Goal: Complete application form: Complete application form

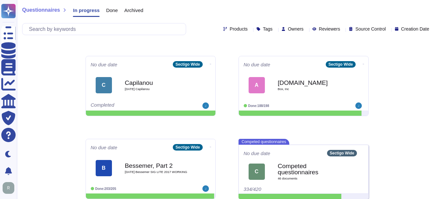
scroll to position [76, 0]
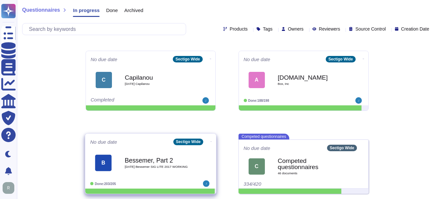
click at [160, 160] on b "Bessemer, Part 2" at bounding box center [158, 160] width 66 height 6
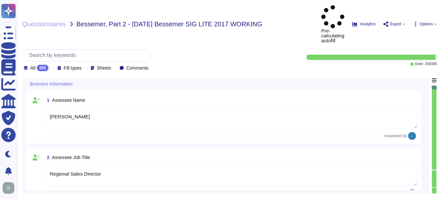
type textarea "[PERSON_NAME]"
type textarea "Regional Sales Director"
type textarea "Please contact our enterprise sales representative."
type textarea "[PERSON_NAME], Chief Compliance Officer"
type textarea "The date of the response is [DATE]."
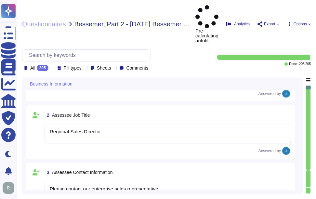
type textarea "Sectigo Limited"
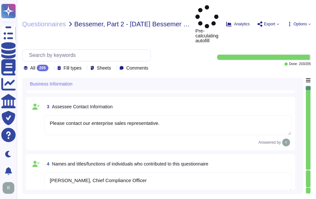
type textarea "Sectigo Limited"
type textarea "We are a privately held company."
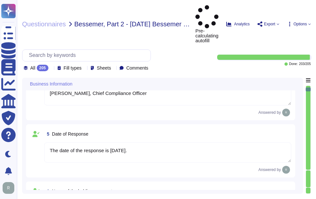
type textarea "N/A"
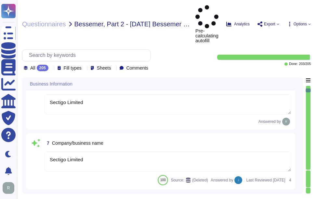
type textarea "N/A"
type textarea "The legal entity is a Private Limited company, and it is incorporated in the [G…"
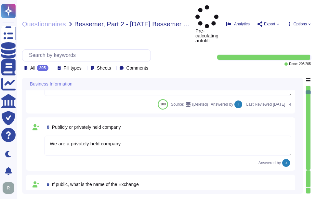
type textarea "Sectigo has been in business for more than 25 years."
type textarea "No, there are no material claims or judgments against the company."
type textarea "N/A"
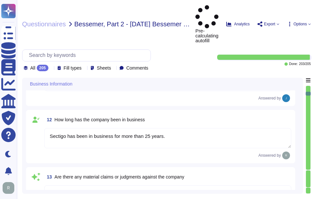
type textarea "No, we have not had a data breach in the last 3 years. Additionally, we have no…"
type textarea "N/A"
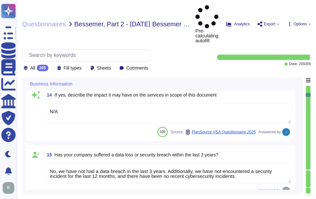
type textarea "No, none of Sectigo's third parties have access to our data, and we operate and…"
type textarea "N/A"
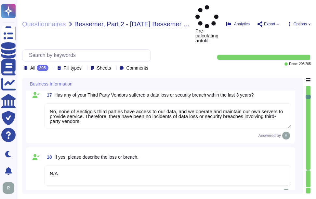
type textarea "No, the answers in this questionnaire pertain to multiple facilities and geogra…"
type textarea "The backup sites are located at the following physical addresses: 1. Secaucus, …"
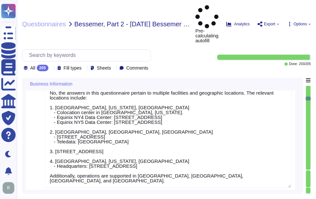
type textarea "Scoped Systems and Data are stored in the following locations: - Secaucus, [US_…"
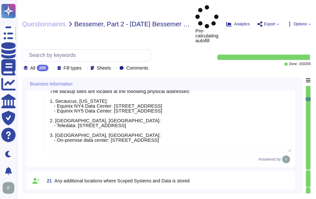
type textarea "Scoped Systems and Data are stored in the following locations: - Secaucus, [US_…"
type textarea "Yes, the answers to this questionnaire pertain specifically to the Software as …"
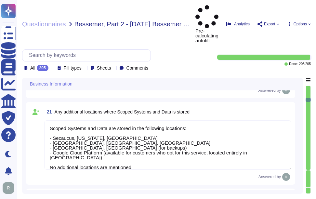
type textarea "Yes, we provide technology and software applications as part of our services. O…"
type textarea "Sectigo Certificate Manager. Digital certificates."
type textarea "All applications developed by Sectigo are covered by the Secure Software Develo…"
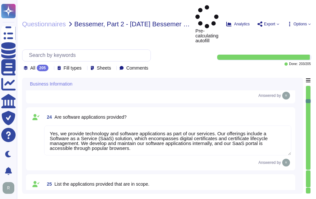
type textarea "- Software as a Service (SaaS) - Proprietary software for digital certificate m…"
type textarea "N/A"
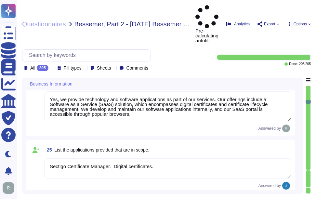
click at [309, 170] on div at bounding box center [308, 170] width 5 height 1
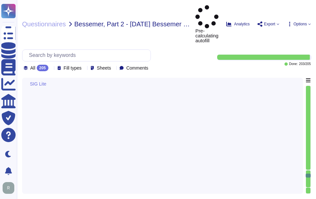
type textarea "Yes, senior management has assigned the responsibility for overall management o…"
type textarea "Yes, there is a periodic review of our Business Resiliency Program, which inclu…"
type textarea "We do not engage third-party service providers for storing and/or processing da…"
type textarea "Yes, there is a formal, documented information technology disaster recovery exe…"
type textarea "Yes, we have a pandemic/infectious disease outbreak plan in place."
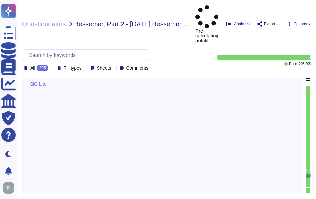
type textarea "Yes, the specific Recovery Time Objective (RTO) is set at 12 hours."
type textarea "Yes, Sectigo has documented policies and procedures in place to ensure complian…"
type textarea "Yes, we have a records retention policy and retention schedule covering paper a…"
type textarea "Sectigo identifies all legislation applicable to meet the requirements of its b…"
type textarea "Yes, there is a documented internal compliance program in place, which includes…"
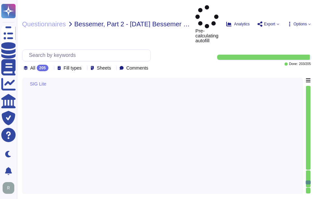
type textarea "Yes, marketing or selling activities are conducted directly to our clients' cus…"
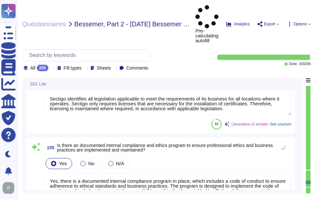
type textarea "Yes, there are direct interactions with our clients' customers through our webs…"
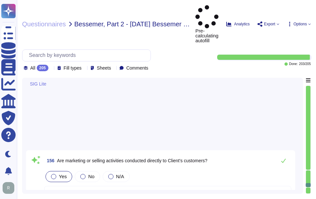
type textarea "Yes, Sectigo maintains documented policies, procedures, and supporting document…"
type textarea "Yes, there is a documented governance process in place to identify and assess c…"
type textarea "Our system has no interaction with client customers."
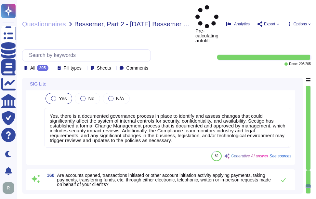
type textarea "Yes, all transaction details, including payment card information, are stored se…"
type textarea "No, the service provider does not permit client audits or risk assessments. How…"
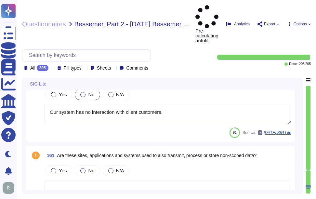
type textarea "No, End User Devices (desktops, laptops, tablets, smartphones) are never used f…"
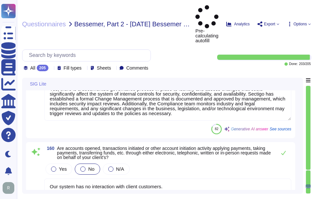
type textarea "Yes, there are direct interactions with our clients' customers through our webs…"
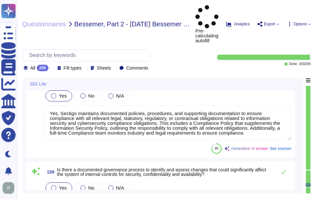
type textarea "Yes, marketing or selling activities are conducted directly to our clients' cus…"
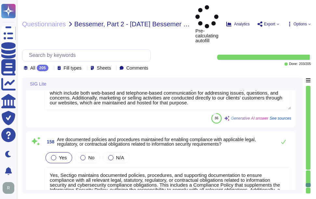
type textarea "Yes, there is a documented internal compliance program in place, which includes…"
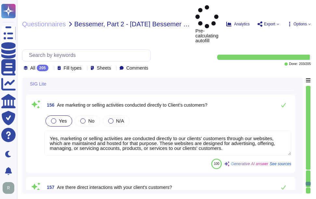
type textarea "Sectigo identifies all legislation applicable to meet the requirements of its b…"
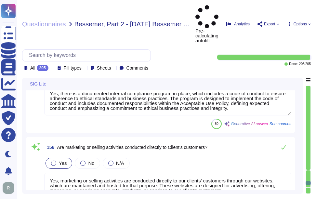
type textarea "Yes, we have a records retention policy and retention schedule covering paper a…"
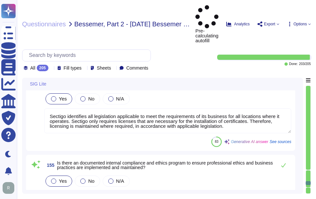
type textarea "Yes, Sectigo has documented policies and procedures in place to ensure complian…"
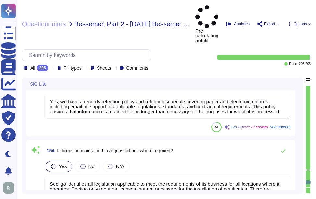
type textarea "Yes, we have a compliance team that monitors non-compliance with our informatio…"
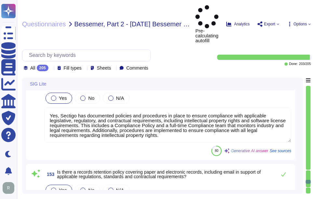
type textarea "Yes, the system is hosted in a high-availability environment with full redundan…"
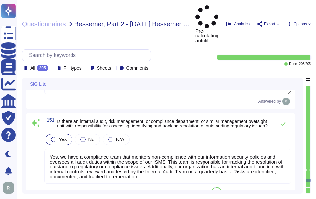
type textarea "We do not use subcontractors for this service."
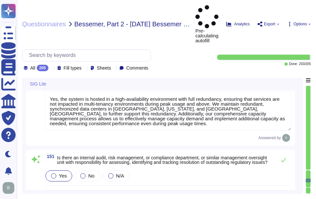
type textarea "Yes, site failover tests are performed at least annually. Our Last BC/DR exerci…"
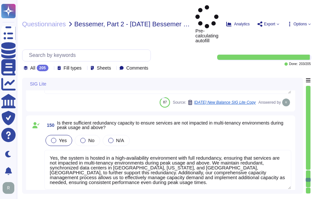
scroll to position [9265, 0]
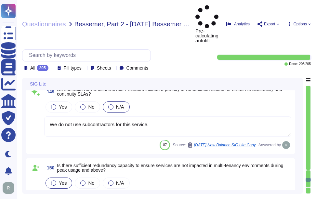
type textarea "Disaster recovery plans are developed to, among other things, restore critical …"
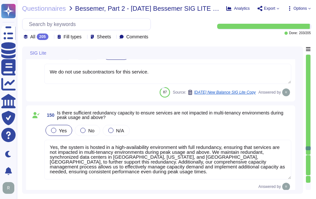
scroll to position [9298, 0]
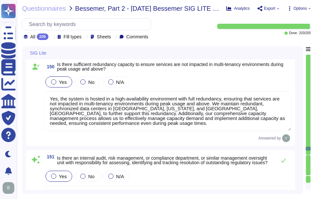
type textarea "Yes, we have a records retention policy and retention schedule covering paper a…"
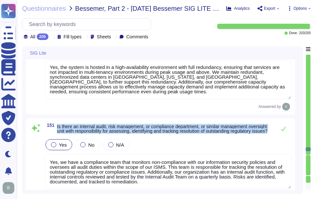
drag, startPoint x: 58, startPoint y: 124, endPoint x: 97, endPoint y: 132, distance: 39.9
click at [97, 132] on span "Is there an internal audit, risk management, or compliance department, or simil…" at bounding box center [165, 128] width 216 height 9
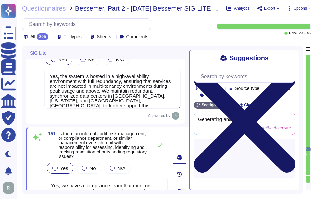
click at [295, 56] on icon at bounding box center [245, 121] width 102 height 135
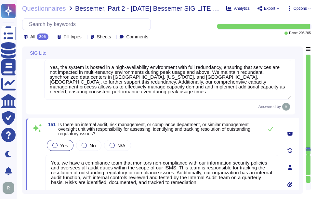
type textarea "Yes, we have a records retention policy and retention schedule covering paper a…"
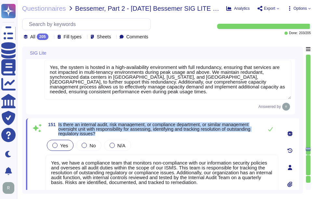
drag, startPoint x: 59, startPoint y: 123, endPoint x: 116, endPoint y: 137, distance: 58.3
click at [116, 137] on div "151 Is there an internal audit, risk management, or compliance department, or s…" at bounding box center [154, 167] width 247 height 90
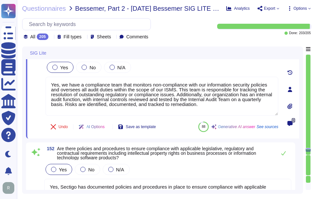
type textarea "Sectigo identifies all legislation applicable to meet the requirements of its b…"
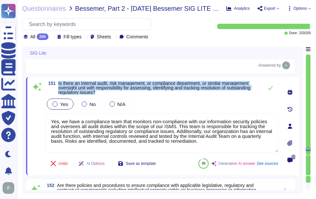
scroll to position [9395, 0]
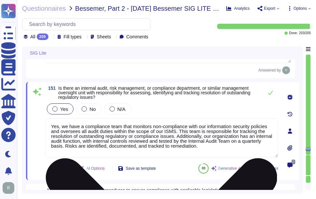
click at [116, 121] on textarea "Yes, we have a compliance team that monitors non-compliance with our informatio…" at bounding box center [162, 137] width 233 height 39
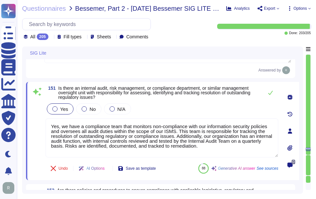
click at [199, 102] on div "151 Is there an internal audit, risk management, or compliance department, or s…" at bounding box center [154, 131] width 247 height 90
click at [271, 94] on icon at bounding box center [270, 92] width 5 height 5
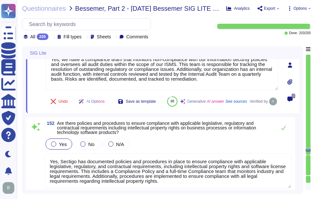
type textarea "Sectigo identifies all legislation applicable to meet the requirements of its b…"
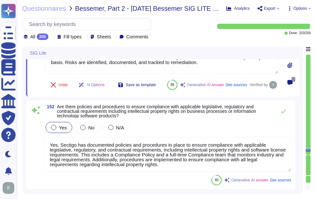
scroll to position [9493, 0]
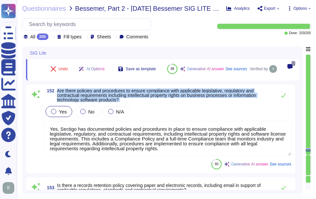
drag, startPoint x: 58, startPoint y: 106, endPoint x: 160, endPoint y: 120, distance: 102.5
click at [160, 120] on div "152 Are there policies and procedures to ensure compliance with applicable legi…" at bounding box center [161, 129] width 262 height 81
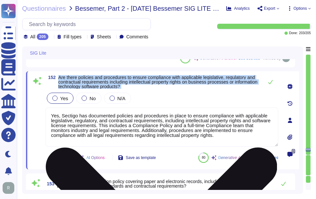
type textarea "Yes, there is a documented internal compliance program in place, which includes…"
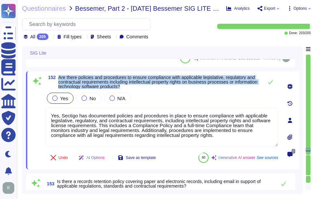
drag, startPoint x: 59, startPoint y: 76, endPoint x: 175, endPoint y: 89, distance: 117.1
click at [175, 89] on span "Are there policies and procedures to ensure compliance with applicable legislat…" at bounding box center [159, 82] width 202 height 14
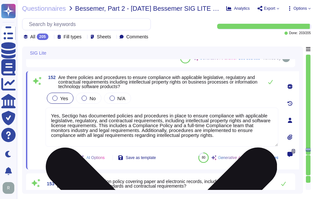
click at [172, 141] on textarea "Yes, Sectigo has documented policies and procedures in place to ensure complian…" at bounding box center [162, 127] width 233 height 39
paste textarea ". This includes a Compliance Policy that outlines the responsibility to comply …"
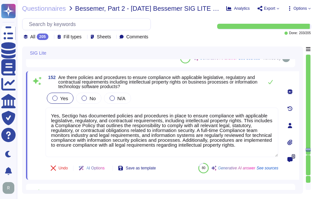
type textarea "Yes, Sectigo has documented policies and procedures in place to ensure complian…"
click at [195, 102] on div "Yes No N/A" at bounding box center [162, 98] width 233 height 14
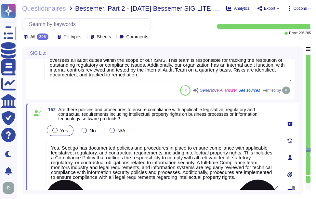
type textarea "We do not use subcontractors for this service."
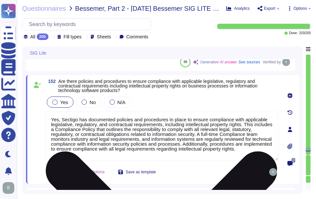
scroll to position [1, 0]
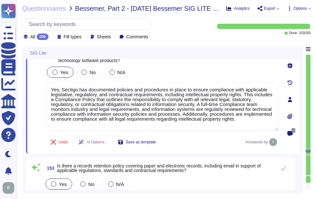
type textarea "Yes, there is a documented internal compliance program in place, which includes…"
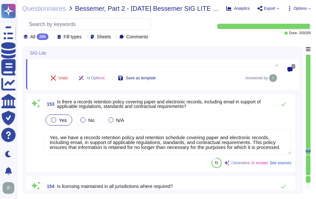
type textarea "Yes, marketing or selling activities are conducted directly to our clients' cus…"
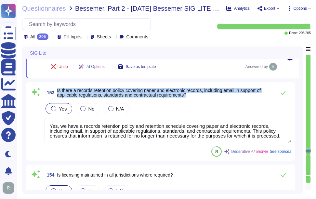
drag, startPoint x: 57, startPoint y: 88, endPoint x: 202, endPoint y: 99, distance: 145.5
click at [202, 99] on div "153 Is there a records retention policy covering paper and electronic records, …" at bounding box center [167, 92] width 247 height 13
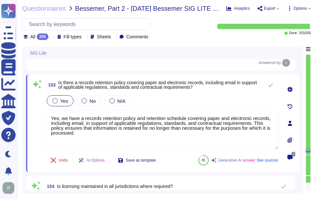
scroll to position [0, 0]
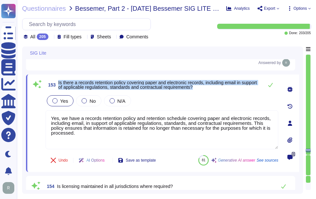
drag, startPoint x: 57, startPoint y: 82, endPoint x: 240, endPoint y: 88, distance: 182.6
click at [240, 88] on span "153 Is there a records retention policy covering paper and electronic records, …" at bounding box center [153, 85] width 215 height 12
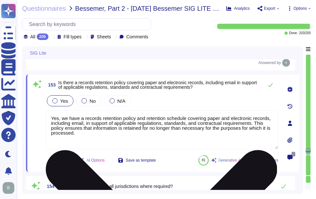
click at [151, 123] on textarea "Yes, we have a records retention policy and retention schedule covering paper a…" at bounding box center [162, 129] width 233 height 39
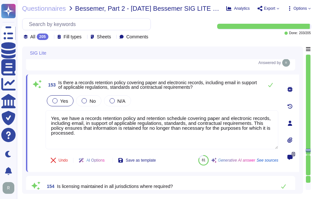
click at [170, 98] on div "Yes No N/A" at bounding box center [162, 101] width 233 height 14
click at [271, 84] on icon at bounding box center [270, 84] width 5 height 5
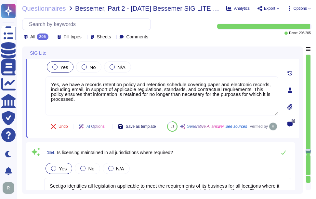
type textarea "Yes, marketing or selling activities are conducted directly to our clients' cus…"
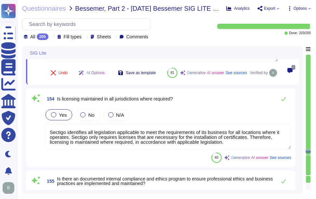
scroll to position [9688, 0]
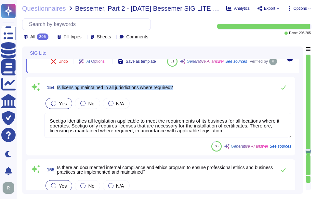
drag, startPoint x: 56, startPoint y: 102, endPoint x: 197, endPoint y: 100, distance: 140.9
click at [197, 94] on div "154 Is licensing maintained in all jurisdictions where required?" at bounding box center [167, 87] width 247 height 13
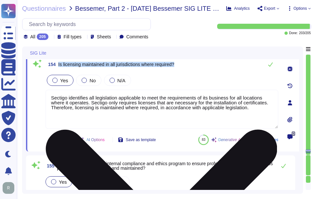
type textarea "Yes, there are direct interactions with our clients' customers through our webs…"
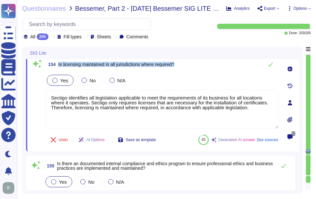
drag, startPoint x: 59, startPoint y: 65, endPoint x: 237, endPoint y: 65, distance: 178.3
click at [237, 65] on div "154 Is licensing maintained in all jurisdictions where required?" at bounding box center [162, 64] width 233 height 13
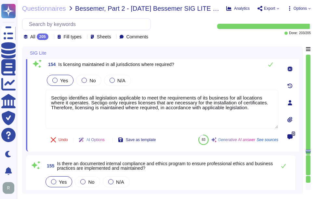
click at [171, 132] on div "154 Is licensing maintained in all jurisdictions where required? Yes No N/A Sec…" at bounding box center [154, 103] width 247 height 90
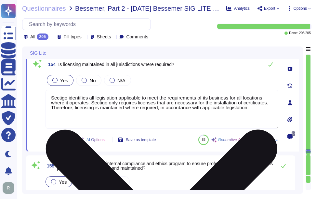
click at [171, 119] on textarea "Sectigo identifies all legislation applicable to meet the requirements of its b…" at bounding box center [162, 109] width 233 height 39
paste textarea "Licensing is maintained where required in accordance with applicable legislatio…"
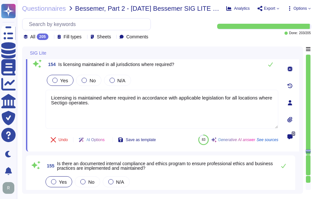
type textarea "Licensing is maintained where required in accordance with applicable legislatio…"
click at [198, 71] on div "154 Is licensing maintained in all jurisdictions where required? Yes No N/A Lic…" at bounding box center [154, 103] width 247 height 90
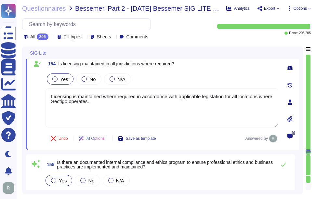
click at [198, 71] on div "154 Is licensing maintained in all jurisdictions where required? Yes No N/A Lic…" at bounding box center [154, 102] width 247 height 89
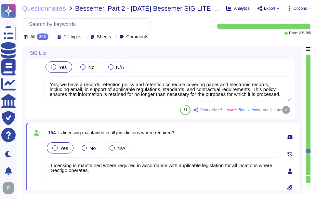
type textarea "Yes, we have a compliance team that monitors non-compliance with our informatio…"
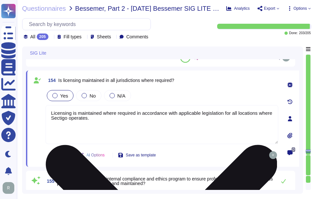
type textarea "Yes, there are direct interactions with our clients' customers through our webs…"
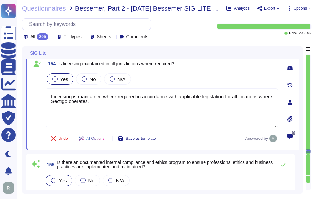
click at [213, 77] on div "Yes No N/A" at bounding box center [162, 79] width 233 height 14
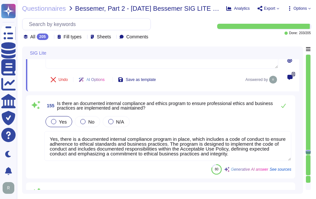
type textarea "Yes, Sectigo maintains documented policies, procedures, and supporting document…"
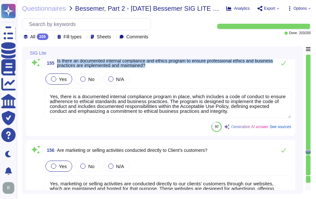
drag, startPoint x: 58, startPoint y: 60, endPoint x: 169, endPoint y: 68, distance: 111.6
click at [169, 68] on span "155 Is there an documented internal compliance and ethics program to ensure pro…" at bounding box center [158, 63] width 229 height 12
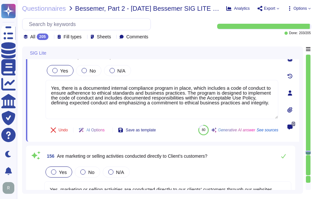
type textarea "Yes, Sectigo maintains documented policies, procedures, and supporting document…"
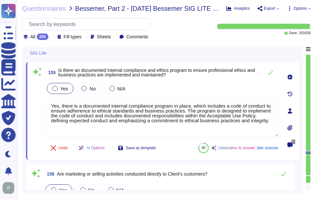
scroll to position [9753, 0]
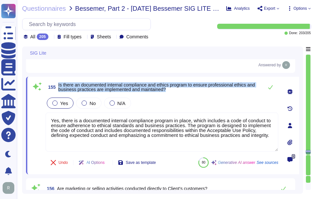
drag, startPoint x: 58, startPoint y: 84, endPoint x: 199, endPoint y: 90, distance: 141.7
click at [199, 90] on span "155 Is there an documented internal compliance and ethics program to ensure pro…" at bounding box center [153, 87] width 215 height 12
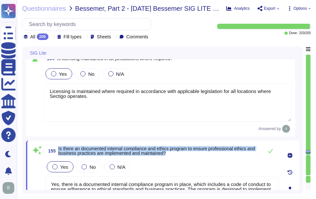
type textarea "Yes, Sectigo has documented policies and procedures in place to ensure complian…"
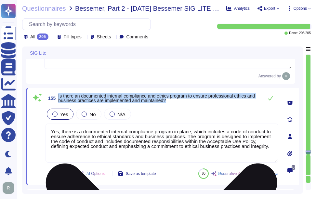
scroll to position [9748, 0]
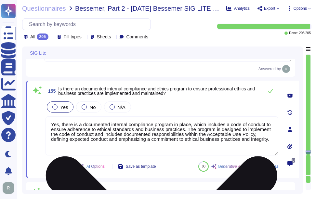
click at [174, 143] on textarea "Yes, there is a documented internal compliance program in place, which includes…" at bounding box center [162, 136] width 233 height 39
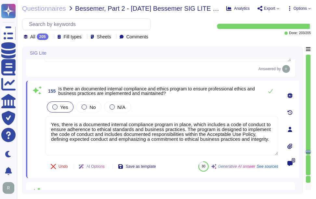
paste textarea "is program is designed to implement the code of conduct and includes documented…"
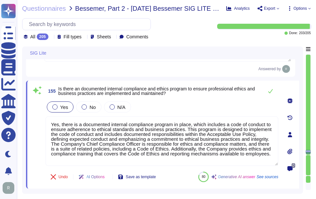
type textarea "Yes, there is a documented internal compliance program in place, which includes…"
click at [202, 99] on div "155 Is there an documented internal compliance and ethics program to ensure pro…" at bounding box center [154, 135] width 247 height 100
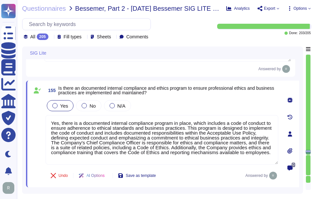
click at [202, 99] on div "Yes No N/A" at bounding box center [162, 106] width 233 height 14
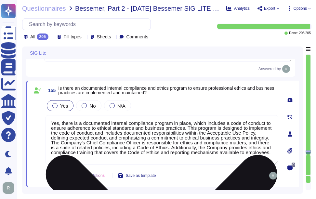
scroll to position [1, 0]
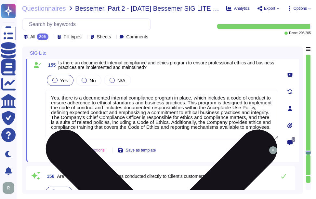
type textarea "Yes, Sectigo maintains documented policies, procedures, and supporting document…"
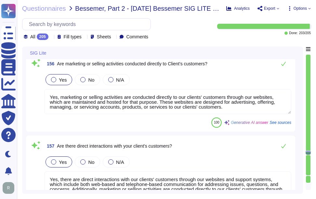
type textarea "Yes, there is a documented governance process in place to identify and assess c…"
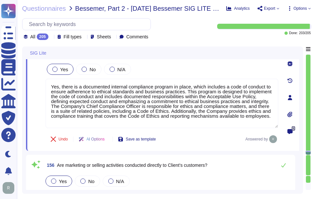
type textarea "Yes, we have a records retention policy and retention schedule covering paper a…"
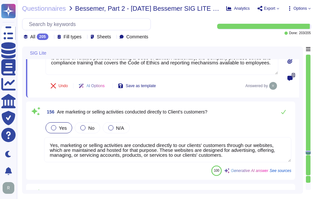
scroll to position [9846, 0]
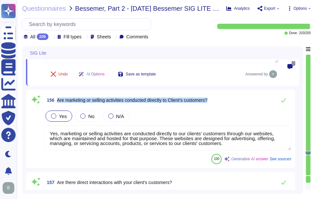
drag, startPoint x: 57, startPoint y: 100, endPoint x: 218, endPoint y: 99, distance: 161.1
click at [218, 99] on div "156 Are marketing or selling activities conducted directly to Client's customer…" at bounding box center [167, 100] width 247 height 13
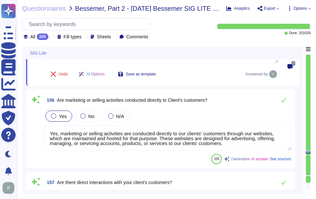
scroll to position [0, 0]
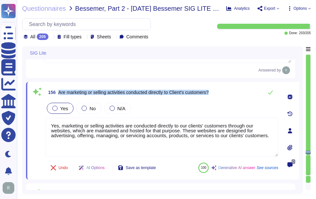
drag, startPoint x: 59, startPoint y: 91, endPoint x: 218, endPoint y: 91, distance: 158.5
click at [218, 91] on div "156 Are marketing or selling activities conducted directly to Client's customer…" at bounding box center [162, 92] width 233 height 13
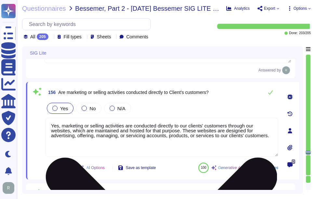
click at [194, 139] on textarea "Yes, marketing or selling activities are conducted directly to our clients' cus…" at bounding box center [162, 137] width 233 height 39
paste textarea "Additionally, there are direct interactions with our clients' customers through…"
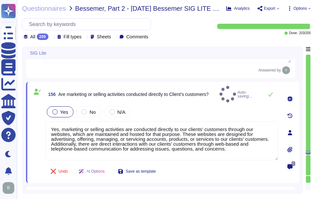
type textarea "Yes, marketing or selling activities are conducted directly to our clients' cus…"
click at [200, 106] on div "Yes No N/A" at bounding box center [162, 112] width 233 height 14
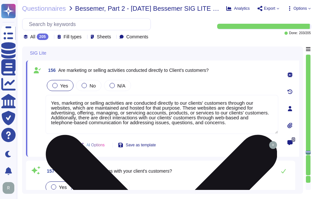
type textarea "Yes, there is a documented governance process in place to identify and assess c…"
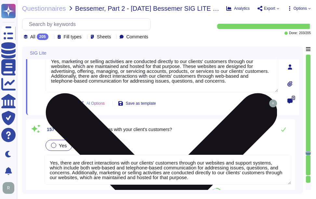
scroll to position [9911, 0]
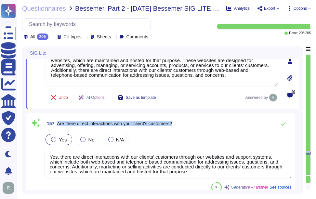
drag, startPoint x: 58, startPoint y: 123, endPoint x: 202, endPoint y: 122, distance: 143.9
click at [202, 122] on div "157 Are there direct interactions with your client's customers?" at bounding box center [167, 123] width 247 height 13
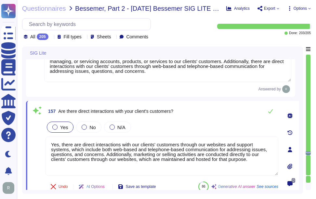
type textarea "Yes, there is a documented governance process in place to identify and assess c…"
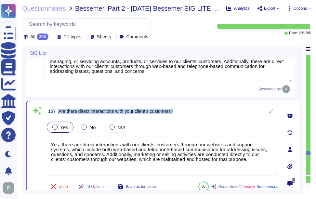
drag, startPoint x: 59, startPoint y: 110, endPoint x: 226, endPoint y: 110, distance: 167.3
click at [226, 110] on div "157 Are there direct interactions with your client's customers?" at bounding box center [162, 111] width 233 height 13
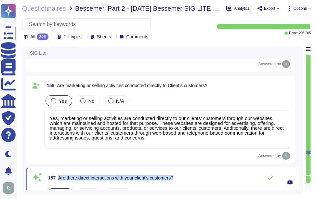
type textarea "Licensing is maintained where required in accordance with applicable legislatio…"
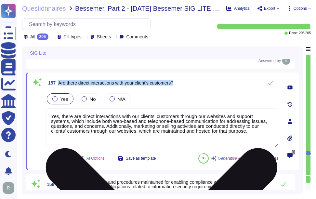
scroll to position [9925, 0]
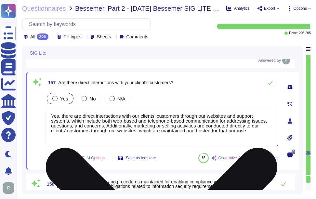
click at [211, 134] on textarea "Yes, there are direct interactions with our clients' customers through our webs…" at bounding box center [162, 127] width 233 height 39
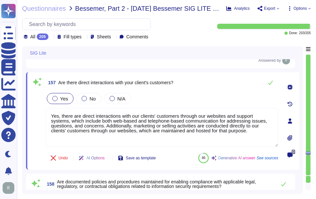
paste textarea ". This includes both web-based and telephone-based communication for addressing…"
type textarea "Yes, there are direct interactions with our clients' customers through our webs…"
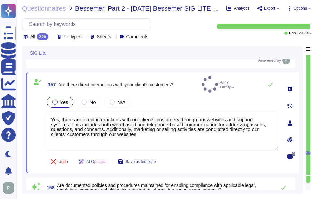
click at [221, 95] on div "Yes No N/A" at bounding box center [162, 102] width 233 height 14
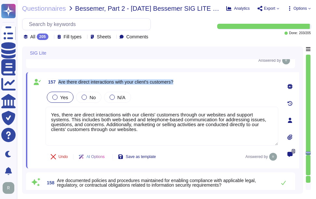
drag, startPoint x: 59, startPoint y: 82, endPoint x: 189, endPoint y: 82, distance: 130.2
click at [189, 82] on div "157 Are there direct interactions with your client's customers?" at bounding box center [162, 82] width 233 height 12
click at [203, 77] on div "157 Are there direct interactions with your client's customers?" at bounding box center [162, 82] width 233 height 12
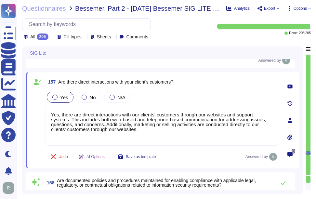
click at [198, 95] on div "Yes No N/A" at bounding box center [162, 97] width 233 height 14
click at [211, 91] on div "Yes No N/A" at bounding box center [162, 97] width 233 height 14
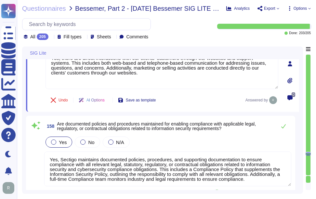
type textarea "Our system has no interaction with client customers."
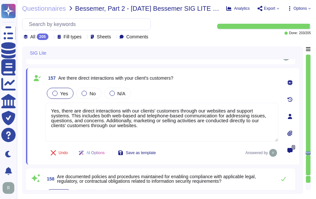
click at [211, 91] on div "Yes No N/A" at bounding box center [162, 94] width 233 height 14
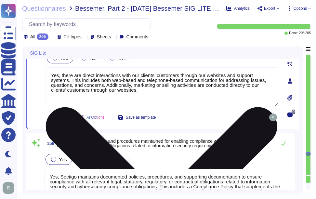
scroll to position [10023, 0]
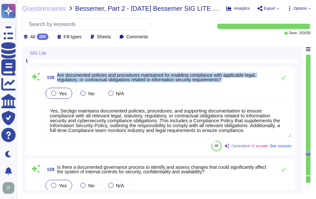
drag, startPoint x: 58, startPoint y: 75, endPoint x: 235, endPoint y: 79, distance: 177.4
click at [235, 79] on span "Are documented policies and procedures maintained for enabling compliance with …" at bounding box center [165, 77] width 216 height 9
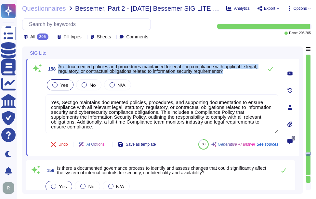
drag, startPoint x: 59, startPoint y: 65, endPoint x: 244, endPoint y: 72, distance: 185.3
click at [244, 72] on span "Are documented policies and procedures maintained for enabling compliance with …" at bounding box center [159, 68] width 202 height 9
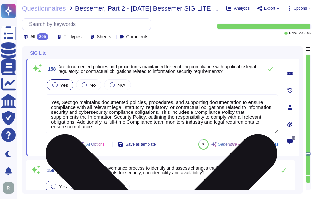
click at [139, 110] on textarea "Yes, Sectigo maintains documented policies, procedures, and supporting document…" at bounding box center [162, 113] width 233 height 39
paste textarea ". This includes a Compliance Policy that supplements the Information Security P…"
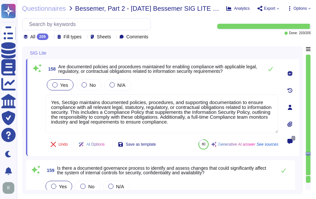
type textarea "Yes, Sectigo maintains documented policies, procedures, and supporting document…"
click at [168, 84] on div "Yes No N/A" at bounding box center [162, 85] width 233 height 14
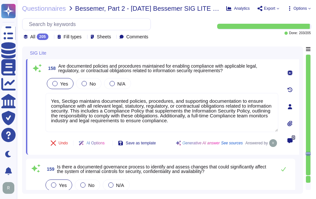
click at [168, 84] on div "Yes No N/A" at bounding box center [162, 84] width 233 height 14
click at [202, 83] on div "Yes No N/A" at bounding box center [162, 84] width 233 height 14
click at [216, 79] on div "Yes No N/A" at bounding box center [162, 84] width 233 height 14
click at [151, 85] on div "Yes No N/A" at bounding box center [162, 84] width 233 height 14
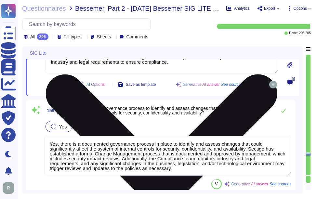
scroll to position [10088, 0]
type textarea "Yes, all transaction details, including payment card information, are stored se…"
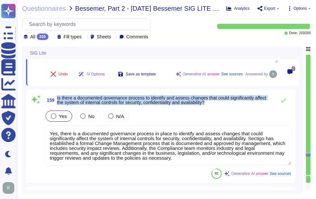
drag, startPoint x: 58, startPoint y: 97, endPoint x: 218, endPoint y: 103, distance: 160.6
click at [218, 103] on span "Is there a documented governance process to identify and assess changes that co…" at bounding box center [165, 100] width 216 height 9
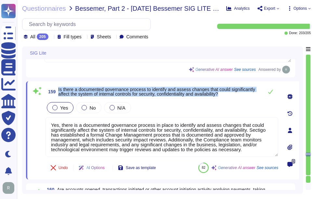
drag, startPoint x: 58, startPoint y: 89, endPoint x: 232, endPoint y: 93, distance: 174.2
click at [232, 93] on span "159 Is there a documented governance process to identify and assess changes tha…" at bounding box center [153, 92] width 215 height 12
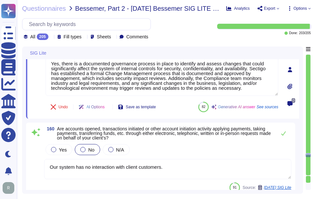
scroll to position [10153, 0]
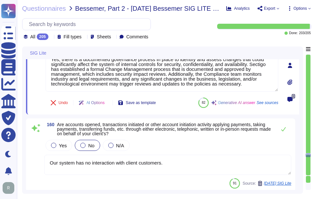
type textarea "No, the service provider does not permit client audits or risk assessments. How…"
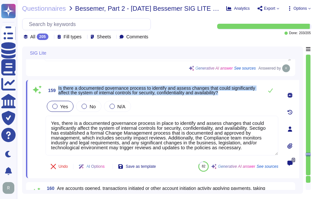
scroll to position [10088, 0]
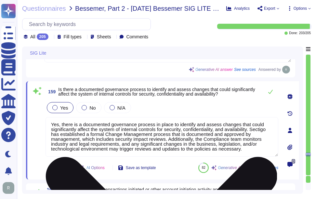
click at [179, 136] on textarea "Yes, there is a documented governance process in place to identify and assess c…" at bounding box center [162, 137] width 233 height 40
paste textarea "The Compliance team monitors industry and legal requirements, and"
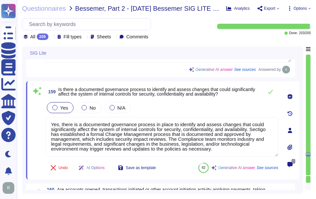
type textarea "Yes, there is a documented governance process in place to identify and assess c…"
click at [191, 108] on div "Yes No N/A" at bounding box center [162, 108] width 233 height 14
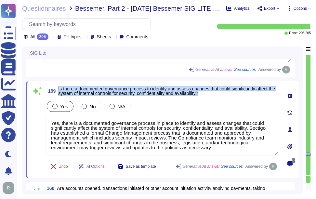
drag, startPoint x: 59, startPoint y: 87, endPoint x: 223, endPoint y: 96, distance: 164.3
click at [223, 96] on span "159 Is there a documented governance process to identify and assess changes tha…" at bounding box center [162, 91] width 233 height 12
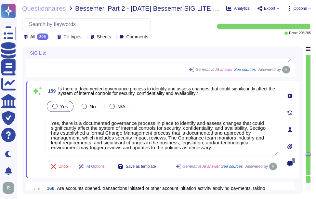
click at [234, 102] on div "Yes No N/A" at bounding box center [162, 107] width 233 height 14
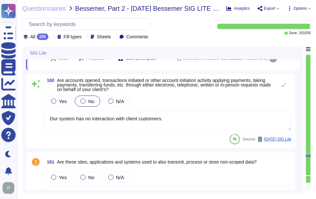
scroll to position [10186, 0]
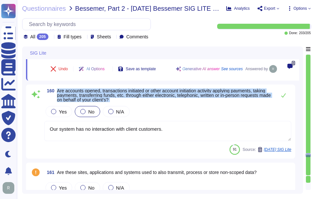
drag, startPoint x: 58, startPoint y: 89, endPoint x: 144, endPoint y: 103, distance: 87.0
click at [144, 103] on div "160 Are accounts opened, transactions initiated or other account initiation act…" at bounding box center [161, 122] width 262 height 66
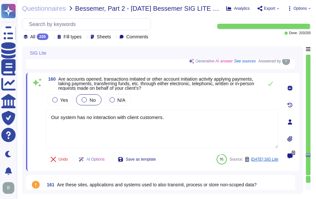
type textarea "No, the service provider does not permit client audits or risk assessments. How…"
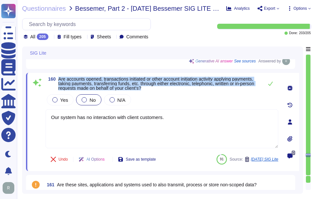
drag, startPoint x: 60, startPoint y: 78, endPoint x: 176, endPoint y: 89, distance: 117.3
click at [176, 89] on span "Are accounts opened, transactions initiated or other account initiation activit…" at bounding box center [159, 84] width 202 height 14
click at [62, 80] on span "Are accounts opened, transactions initiated or other account initiation activit…" at bounding box center [156, 83] width 196 height 14
drag, startPoint x: 58, startPoint y: 79, endPoint x: 172, endPoint y: 88, distance: 113.6
click at [172, 88] on span "160 Are accounts opened, transactions initiated or other account initiation act…" at bounding box center [153, 84] width 215 height 14
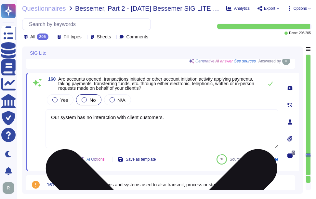
click at [215, 127] on textarea "Our system has no interaction with client customers." at bounding box center [162, 128] width 233 height 39
paste textarea "Credit card payments are processed and transmitted online through our payment g…"
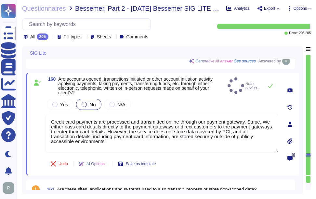
click at [205, 104] on div "Yes No N/A" at bounding box center [162, 105] width 233 height 14
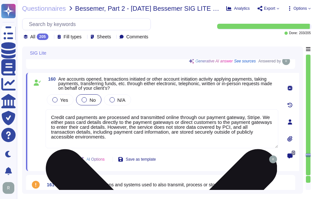
drag, startPoint x: 107, startPoint y: 126, endPoint x: 115, endPoint y: 141, distance: 16.6
click at [115, 141] on textarea "Credit card payments are processed and transmitted online through our payment g…" at bounding box center [162, 128] width 233 height 39
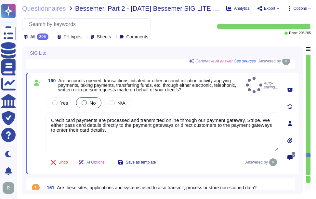
type textarea "Credit card payments are processed and transmitted online through our payment g…"
click at [151, 101] on div "Yes No N/A" at bounding box center [162, 103] width 233 height 14
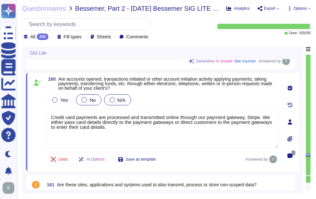
click at [119, 99] on span "N/A" at bounding box center [121, 100] width 8 height 6
click at [167, 95] on div "Yes No N/A" at bounding box center [162, 100] width 233 height 14
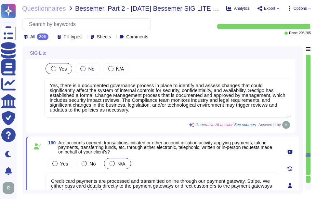
type textarea "Yes, there are direct interactions with our clients' customers through our webs…"
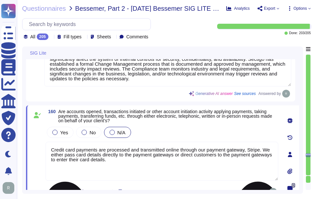
type textarea "No, the service provider does not permit client audits or risk assessments. How…"
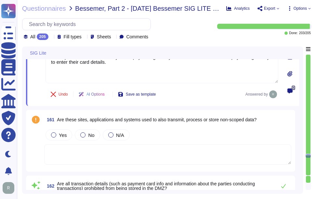
type textarea "No, End User Devices (desktops, laptops, tablets, smartphones) are never used f…"
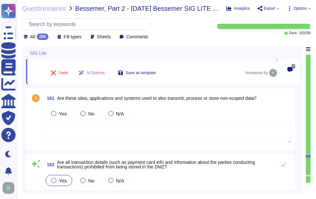
scroll to position [10275, 0]
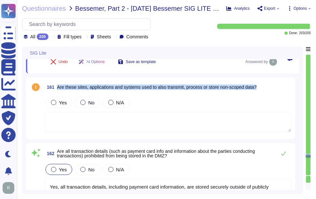
drag, startPoint x: 57, startPoint y: 87, endPoint x: 272, endPoint y: 88, distance: 214.8
click at [272, 88] on div "161 Are these sites, applications and systems used to also transmit, process or…" at bounding box center [167, 87] width 247 height 12
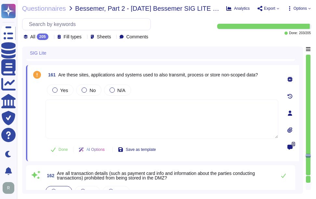
type textarea "No, End User Devices (desktops, laptops, tablets, smartphones) are never used f…"
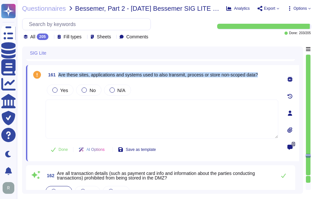
drag, startPoint x: 58, startPoint y: 74, endPoint x: 269, endPoint y: 72, distance: 211.2
click at [269, 72] on div "161 Are these sites, applications and systems used to also transmit, process or…" at bounding box center [162, 75] width 233 height 12
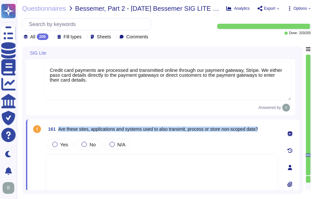
type textarea "Yes, Sectigo maintains documented policies, procedures, and supporting document…"
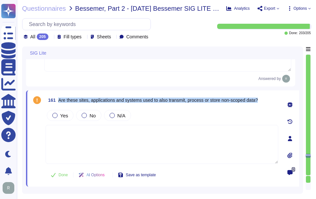
scroll to position [10271, 0]
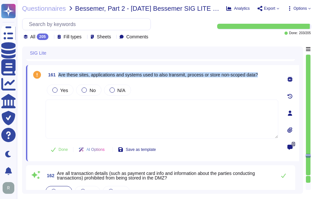
type textarea "No, End User Devices (desktops, laptops, tablets, smartphones) are never used f…"
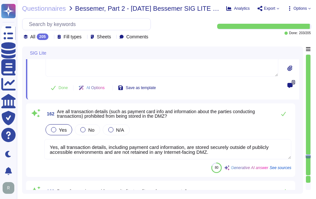
type textarea "Yes, security configuration standards are documented. These standards include: …"
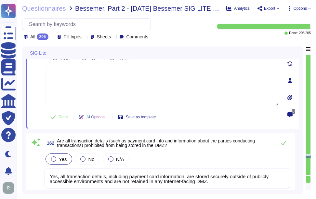
type textarea "Yes, there is a documented governance process in place to identify and assess c…"
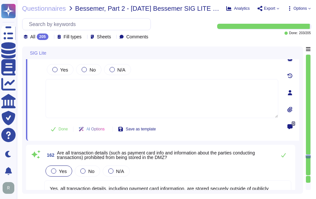
scroll to position [10271, 0]
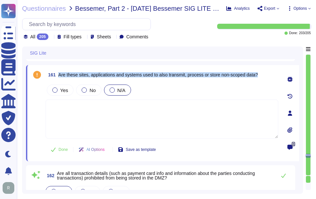
click at [113, 94] on div "N/A" at bounding box center [117, 90] width 27 height 11
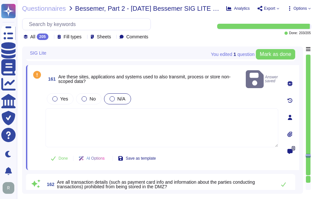
click at [185, 92] on div "Yes No N/A" at bounding box center [162, 99] width 233 height 14
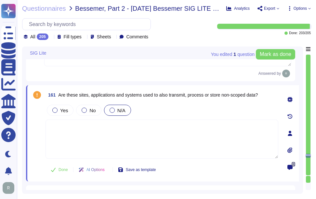
scroll to position [10206, 0]
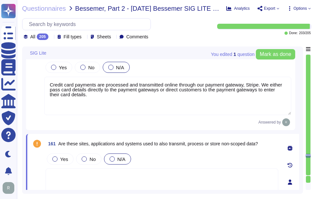
type textarea "Yes, Sectigo maintains documented policies, procedures, and supporting document…"
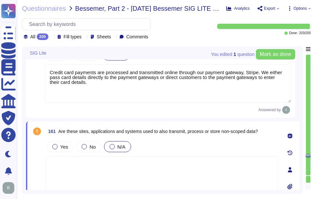
scroll to position [10239, 0]
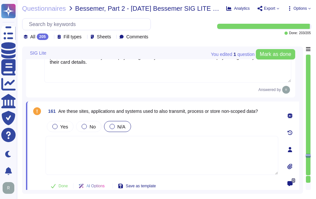
click at [139, 105] on span "161 Are these sites, applications and systems used to also transmit, process or…" at bounding box center [152, 111] width 213 height 12
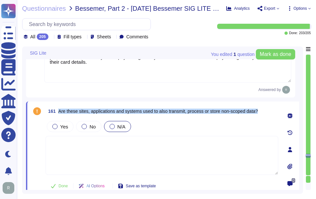
click at [139, 105] on span "161 Are these sites, applications and systems used to also transmit, process or…" at bounding box center [152, 111] width 213 height 12
copy span "Are these sites, applications and systems used to also transmit, process or sto…"
click at [148, 114] on span "Are these sites, applications and systems used to also transmit, process or sto…" at bounding box center [158, 111] width 200 height 5
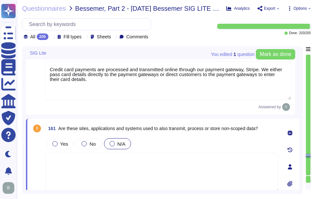
scroll to position [10206, 0]
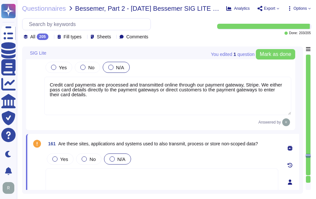
drag, startPoint x: 106, startPoint y: 96, endPoint x: 46, endPoint y: 75, distance: 63.7
click at [47, 76] on div "Yes No N/A Credit card payments are processed and transmitted online through ou…" at bounding box center [167, 88] width 247 height 55
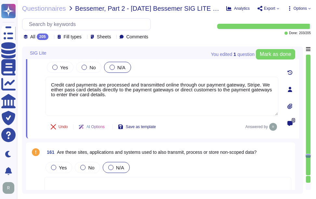
click at [87, 193] on div "You edited 1 question [PERSON_NAME] as done SIG Lite 158 Are documented policie…" at bounding box center [162, 120] width 281 height 147
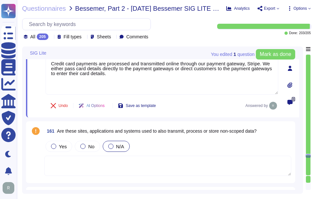
scroll to position [10239, 0]
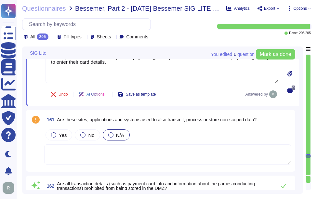
type textarea "No, End User Devices (desktops, laptops, tablets, smartphones) are never used f…"
click at [114, 152] on textarea at bounding box center [167, 154] width 247 height 20
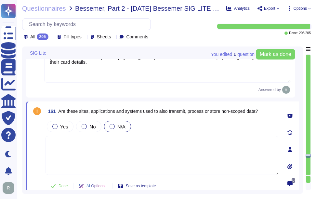
paste textarea "Credit card payments are processed and transmitted online through our payment g…"
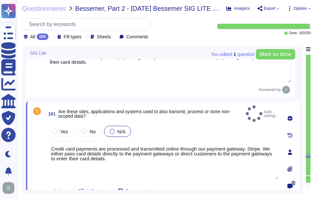
type textarea "Credit card payments are processed and transmitted online through our payment g…"
click at [167, 129] on div "Yes No N/A" at bounding box center [162, 132] width 233 height 14
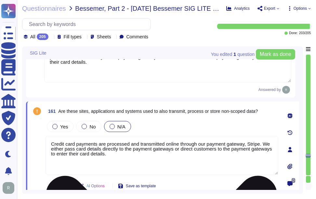
drag, startPoint x: 116, startPoint y: 156, endPoint x: 47, endPoint y: 139, distance: 70.7
click at [47, 139] on textarea "Credit card payments are processed and transmitted online through our payment g…" at bounding box center [162, 155] width 233 height 39
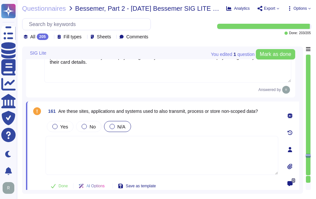
click at [155, 130] on div "Yes No N/A" at bounding box center [162, 127] width 233 height 14
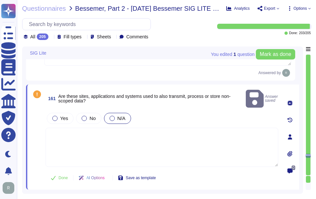
scroll to position [10271, 0]
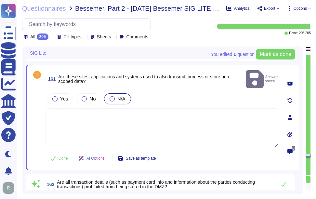
type textarea "No, End User Devices (desktops, laptops, tablets, smartphones) are never used f…"
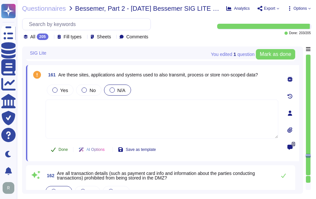
click at [60, 150] on span "Done" at bounding box center [63, 150] width 9 height 4
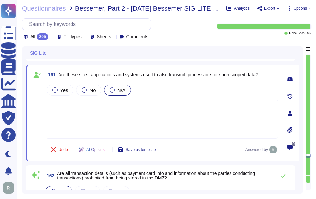
click at [173, 88] on div "Yes No N/A" at bounding box center [162, 90] width 233 height 14
click at [51, 37] on icon at bounding box center [51, 37] width 0 height 0
click at [183, 87] on div "Yes No N/A" at bounding box center [162, 90] width 233 height 14
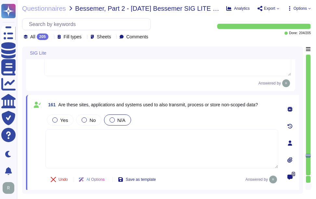
scroll to position [10206, 0]
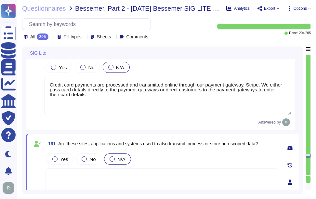
type textarea "Yes, Sectigo maintains documented policies, procedures, and supporting document…"
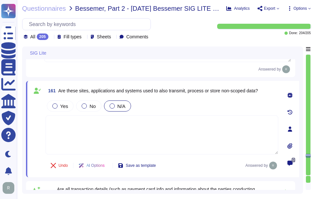
type textarea "No, End User Devices (desktops, laptops, tablets, smartphones) are never used f…"
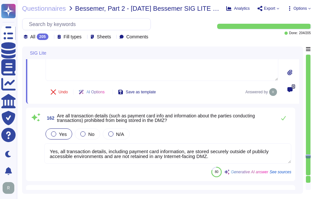
scroll to position [10336, 0]
type textarea "Yes, security configuration standards are documented. These standards include: …"
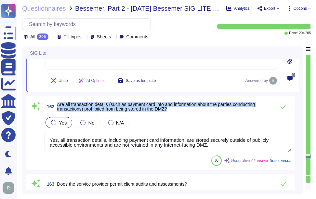
drag, startPoint x: 58, startPoint y: 103, endPoint x: 175, endPoint y: 110, distance: 116.7
click at [175, 110] on span "Are all transaction details (such as payment card info and information about th…" at bounding box center [165, 106] width 216 height 9
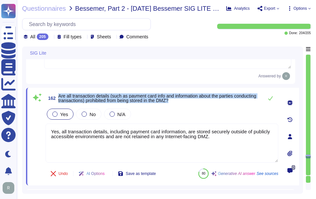
drag, startPoint x: 59, startPoint y: 95, endPoint x: 204, endPoint y: 99, distance: 145.2
click at [204, 99] on span "Are all transaction details (such as payment card info and information about th…" at bounding box center [159, 98] width 202 height 9
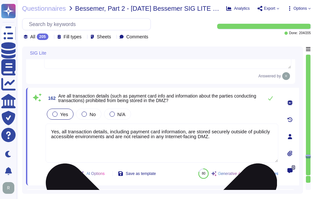
click at [173, 140] on textarea "Yes, all transaction details, including payment card information, are stored se…" at bounding box center [162, 143] width 233 height 39
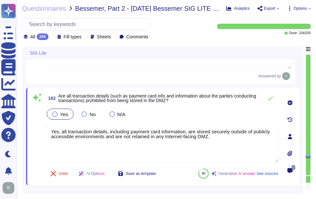
click at [214, 106] on div "162 Are all transaction details (such as payment card info and information abou…" at bounding box center [154, 137] width 247 height 90
click at [268, 95] on button at bounding box center [271, 98] width 16 height 13
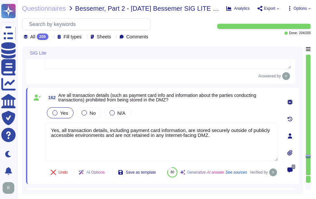
click at [207, 106] on div "Yes No N/A" at bounding box center [162, 113] width 233 height 14
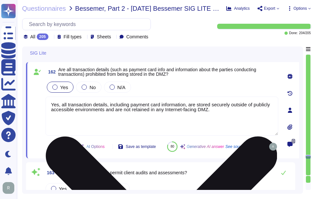
type textarea "Yes, security configuration standards are documented. These standards include: …"
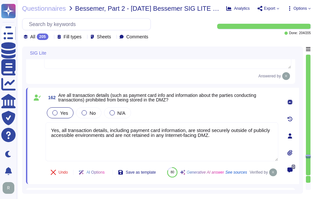
click at [194, 112] on div "Yes No N/A" at bounding box center [162, 113] width 233 height 14
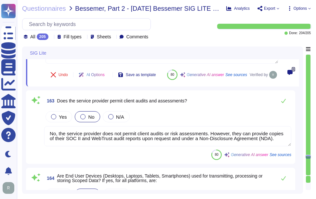
scroll to position [10467, 0]
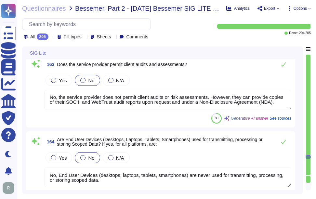
type textarea "Yes, all available high-risk security patches are applied and verified at least…"
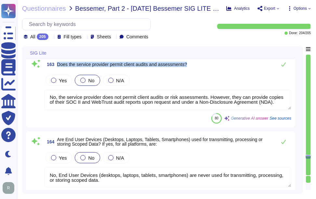
drag, startPoint x: 56, startPoint y: 80, endPoint x: 217, endPoint y: 81, distance: 160.8
click at [217, 71] on div "163 Does the service provider permit client audits and assessments?" at bounding box center [167, 64] width 247 height 13
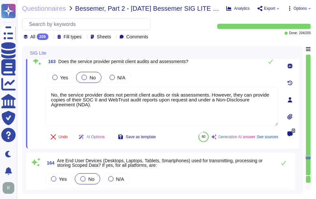
scroll to position [10434, 0]
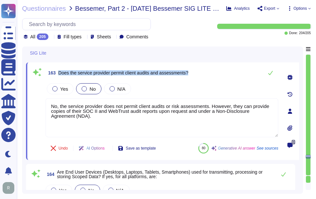
drag, startPoint x: 59, startPoint y: 71, endPoint x: 209, endPoint y: 73, distance: 150.4
click at [209, 73] on div "163 Does the service provider permit client audits and assessments?" at bounding box center [162, 72] width 233 height 13
drag, startPoint x: 99, startPoint y: 119, endPoint x: 35, endPoint y: 100, distance: 66.6
click at [35, 100] on div "163 Does the service provider permit client audits and assessments? Yes No N/A …" at bounding box center [154, 111] width 247 height 90
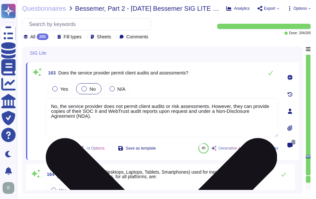
paste textarea "The service provider does not permit client audits or risk assessments. However…"
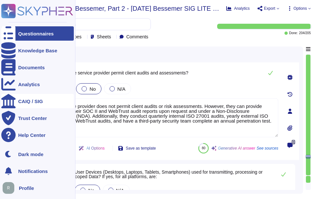
drag, startPoint x: 106, startPoint y: 106, endPoint x: 5, endPoint y: 102, distance: 101.6
click at [5, 102] on div "Questionnaires Knowledge Base Documents Analytics CAIQ / SIG Trust Center Help …" at bounding box center [158, 99] width 316 height 199
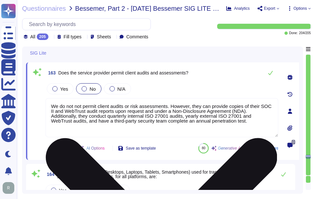
click at [75, 106] on textarea "We do not not permit client audits or risk assessments. However, they can provi…" at bounding box center [162, 117] width 233 height 39
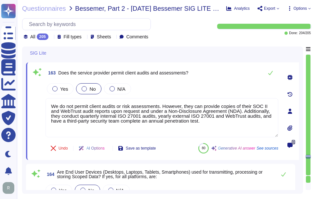
click at [169, 87] on div "Yes No N/A" at bounding box center [162, 89] width 233 height 14
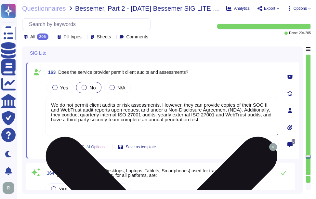
drag, startPoint x: 183, startPoint y: 103, endPoint x: 191, endPoint y: 103, distance: 8.1
click at [191, 103] on textarea "We do not permit client audits or risk assessments. However, they can provide c…" at bounding box center [162, 116] width 233 height 39
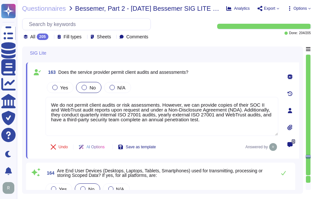
type textarea "We do not permit client audits or risk assessments. However, we can provide cop…"
click at [230, 89] on div "Yes No N/A" at bounding box center [162, 88] width 233 height 14
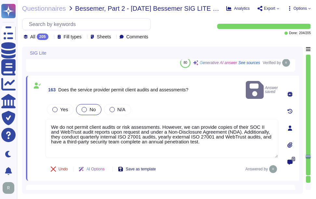
type textarea "Credit card payments are processed and transmitted online through our payment g…"
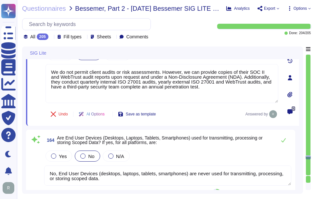
scroll to position [10486, 0]
type textarea "Yes, all available high-risk security patches are applied and verified at least…"
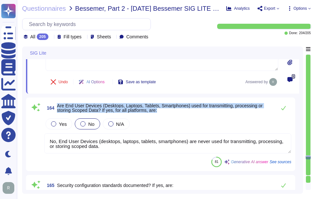
drag, startPoint x: 59, startPoint y: 105, endPoint x: 189, endPoint y: 115, distance: 130.9
click at [189, 115] on div "164 Are End User Devices (Desktops, Laptops, Tablets, Smartphones) used for tra…" at bounding box center [161, 135] width 262 height 66
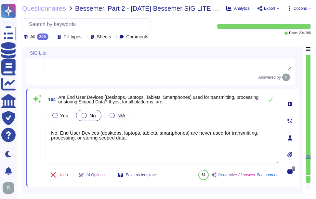
type textarea "Yes, all available high-risk security patches are applied and verified at least…"
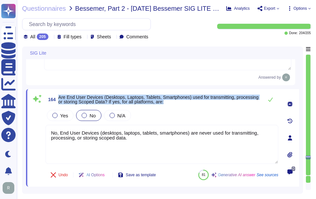
drag, startPoint x: 59, startPoint y: 96, endPoint x: 205, endPoint y: 105, distance: 146.4
click at [205, 105] on span "164 Are End User Devices (Desktops, Laptops, Tablets, Smartphones) used for tra…" at bounding box center [153, 100] width 215 height 12
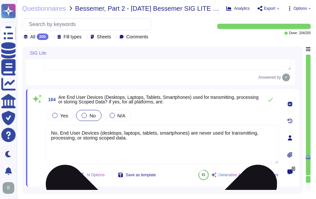
click at [141, 139] on textarea "No, End User Devices (desktops, laptops, tablets, smartphones) are never used f…" at bounding box center [162, 144] width 233 height 39
paste textarea
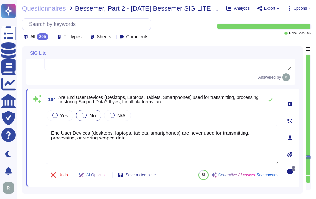
type textarea "End User Devices (desktops, laptops, tablets, smartphones) are never used for t…"
click at [161, 116] on div "Yes No N/A" at bounding box center [162, 116] width 233 height 14
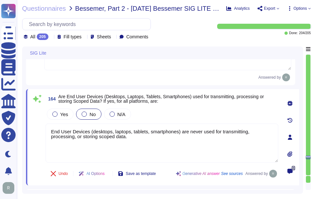
click at [161, 116] on div "Yes No N/A" at bounding box center [162, 114] width 233 height 14
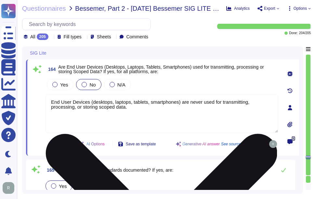
type textarea "Yes, sufficient detail is contained in operating system and application logs to…"
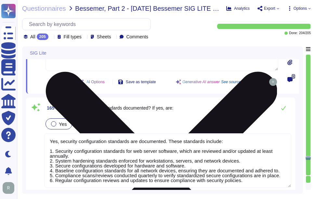
scroll to position [10583, 0]
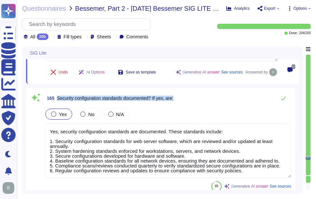
drag, startPoint x: 57, startPoint y: 97, endPoint x: 185, endPoint y: 99, distance: 127.9
click at [185, 99] on div "165 Security configuration standards documented? If yes, are:" at bounding box center [167, 98] width 247 height 13
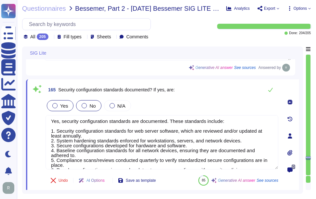
scroll to position [0, 0]
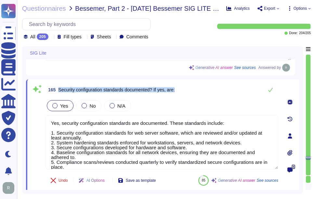
drag, startPoint x: 57, startPoint y: 88, endPoint x: 192, endPoint y: 88, distance: 134.7
click at [192, 88] on div "165 Security configuration standards documented? If yes, are:" at bounding box center [162, 89] width 233 height 13
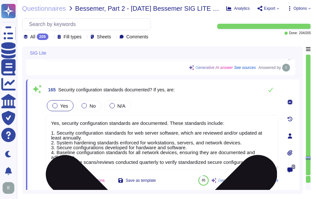
click at [166, 146] on textarea "Yes, security configuration standards are documented. These standards include: …" at bounding box center [162, 142] width 233 height 54
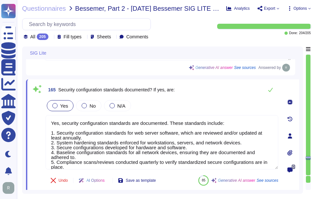
paste textarea "include: 1. Security configuration standards for web server software, reviewed …"
type textarea "Yes, security configuration standards are documented. These include: 1. Securit…"
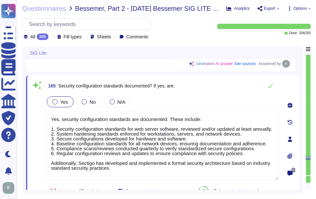
type textarea "Yes, sufficient detail is contained in operating system and application logs to…"
type textarea "Yes, security configuration standards are documented. These include: 1. Securit…"
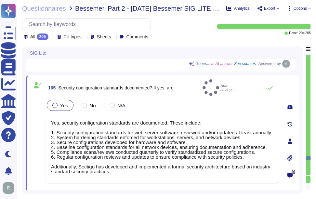
click at [205, 100] on div "Yes No N/A" at bounding box center [162, 106] width 233 height 14
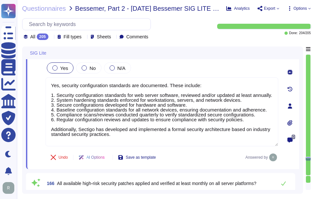
type textarea "Yes, operating system and application logs relevant to supporting incident inve…"
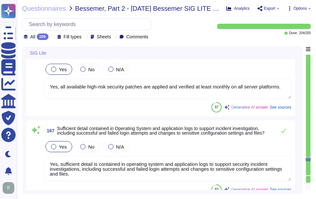
type textarea "Yes, constituents are allowed to utilize personal mobile devices under a BYOD p…"
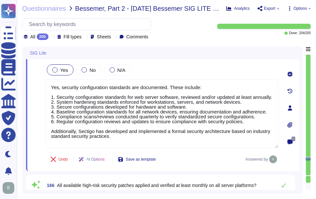
type textarea "We do not permit client audits or risk assessments. However, we can provide cop…"
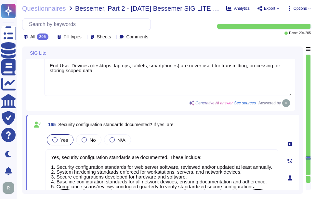
type textarea "Yes, all transaction details, including payment card information, are stored se…"
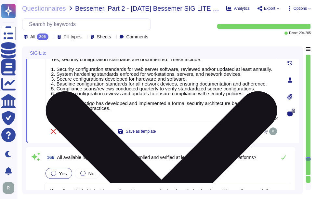
type textarea "Yes, operating system and application logs relevant to supporting incident inve…"
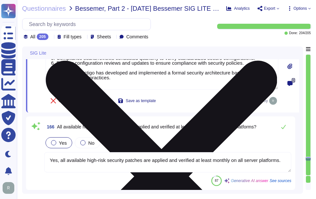
scroll to position [10702, 0]
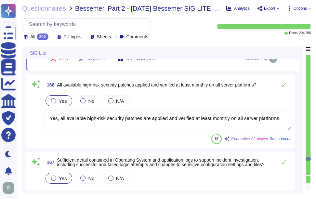
type textarea "Yes, constituents are allowed to utilize personal mobile devices under a BYOD p…"
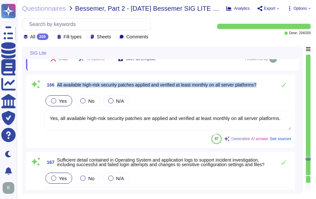
drag, startPoint x: 57, startPoint y: 83, endPoint x: 264, endPoint y: 88, distance: 206.4
click at [264, 88] on div "166 All available high-risk security patches applied and verified at least mont…" at bounding box center [167, 84] width 247 height 13
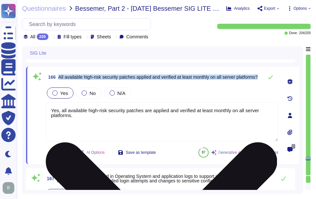
type textarea "Yes, constituents are allowed to utilize personal mobile devices under a BYOD p…"
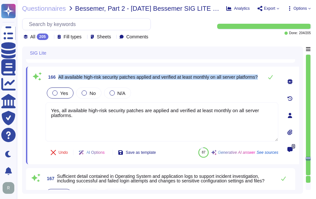
drag, startPoint x: 59, startPoint y: 72, endPoint x: 90, endPoint y: 79, distance: 31.7
click at [90, 79] on span "All available high-risk security patches applied and verified at least monthly …" at bounding box center [157, 77] width 199 height 5
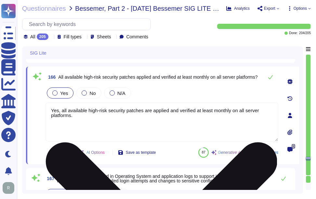
click at [126, 117] on textarea "Yes, all available high-risk security patches are applied and verified at least…" at bounding box center [162, 122] width 233 height 39
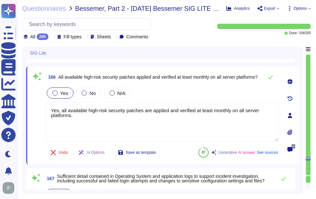
paste textarea ", end-user devices, and web server software"
type textarea "Yes, all available high-risk security patches are applied and verified at least…"
click at [152, 89] on div "Yes No N/A" at bounding box center [162, 93] width 233 height 14
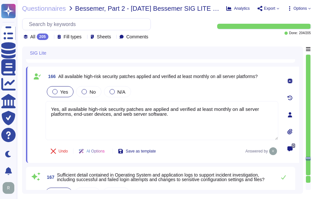
click at [152, 89] on div "Yes No N/A" at bounding box center [162, 92] width 233 height 14
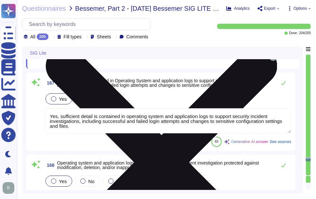
scroll to position [10800, 0]
type textarea "All data can be viewed in the SCM solution. Customer data, such as applicant na…"
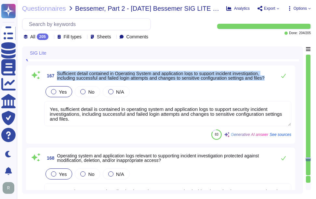
drag, startPoint x: 57, startPoint y: 73, endPoint x: 272, endPoint y: 79, distance: 214.5
click at [272, 79] on span "Sufficient detail contained in Operating System and application logs to support…" at bounding box center [165, 75] width 216 height 9
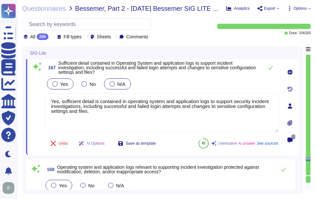
type textarea "All data can be viewed in the SCM solution. Customer data, such as applicant na…"
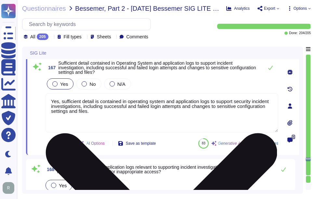
scroll to position [10767, 0]
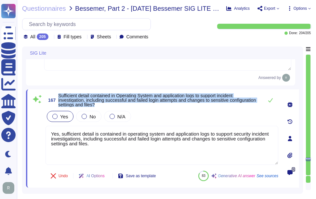
drag, startPoint x: 59, startPoint y: 96, endPoint x: 154, endPoint y: 104, distance: 94.7
click at [154, 104] on span "Sufficient detail contained in Operating System and application logs to support…" at bounding box center [159, 100] width 202 height 14
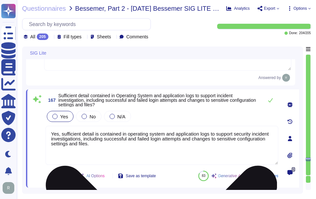
click at [167, 145] on textarea "Yes, sufficient detail is contained in operating system and application logs to…" at bounding box center [162, 145] width 233 height 39
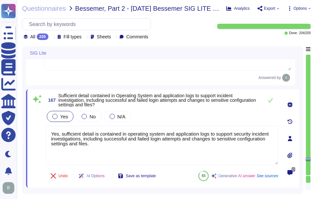
click at [195, 111] on div "Yes No N/A" at bounding box center [162, 117] width 233 height 14
click at [270, 102] on icon at bounding box center [270, 100] width 5 height 4
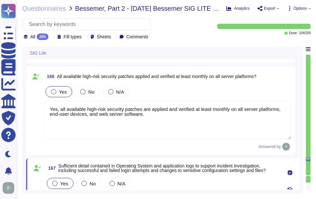
type textarea "End User Devices (desktops, laptops, tablets, smartphones) are never used for t…"
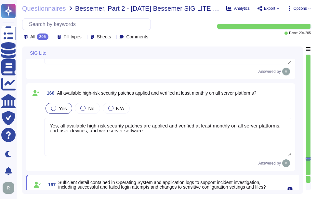
scroll to position [10651, 0]
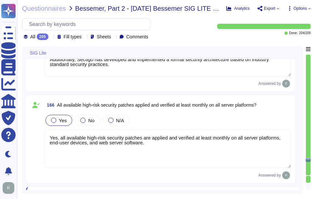
type textarea "Yes, constituents are allowed to utilize personal mobile devices under a BYOD p…"
type textarea "All data can be viewed in the SCM solution. Customer data, such as applicant na…"
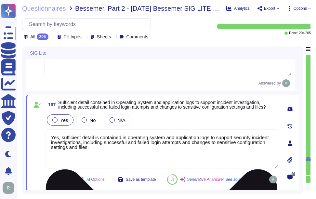
scroll to position [10743, 0]
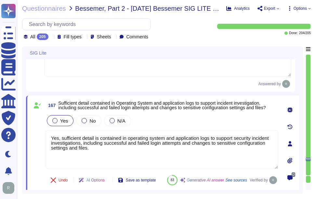
click at [226, 120] on div "Yes No N/A" at bounding box center [162, 121] width 233 height 14
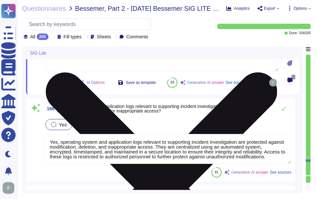
scroll to position [1, 0]
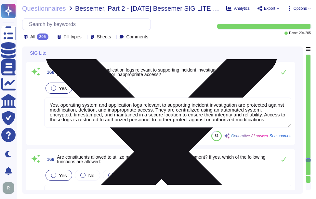
type textarea "No."
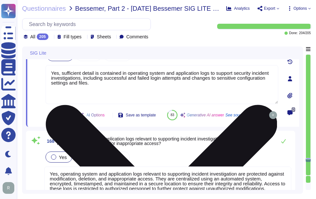
type textarea "Yes, security configuration standards are documented. These include: 1. Securit…"
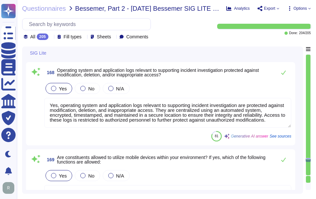
scroll to position [10868, 0]
type textarea "No."
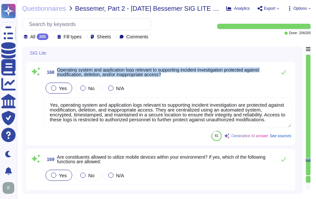
drag, startPoint x: 57, startPoint y: 84, endPoint x: 176, endPoint y: 90, distance: 118.6
click at [176, 77] on span "Operating system and application logs relevant to supporting incident investiga…" at bounding box center [165, 72] width 216 height 9
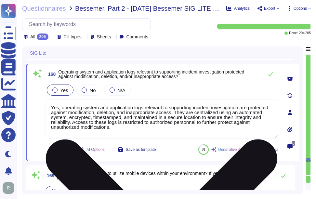
scroll to position [10836, 0]
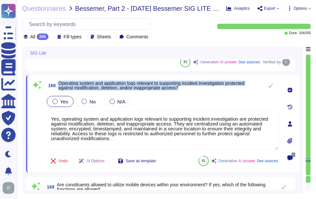
drag, startPoint x: 59, startPoint y: 82, endPoint x: 232, endPoint y: 93, distance: 173.2
click at [232, 93] on div "168 Operating system and application logs relevant to supporting incident inves…" at bounding box center [154, 124] width 247 height 90
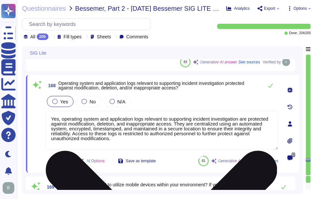
click at [125, 127] on textarea "Yes, operating system and application logs relevant to supporting incident inve…" at bounding box center [162, 130] width 233 height 39
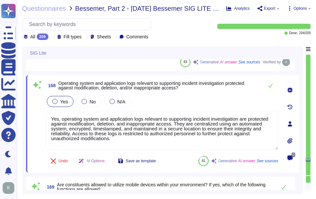
click at [179, 107] on div "Yes No N/A" at bounding box center [162, 102] width 233 height 14
click at [267, 86] on button at bounding box center [271, 85] width 16 height 13
click at [268, 88] on icon at bounding box center [270, 85] width 5 height 5
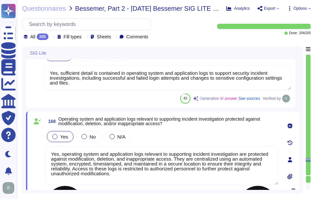
type textarea "Yes, security configuration standards are documented. These include: 1. Securit…"
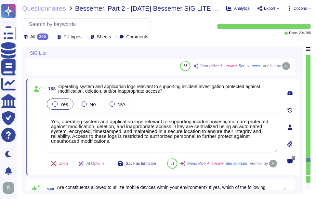
click at [186, 100] on div "Yes No N/A" at bounding box center [162, 104] width 233 height 14
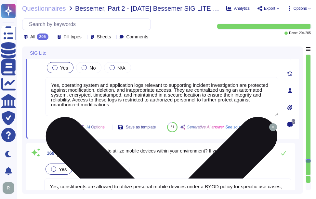
type textarea "No."
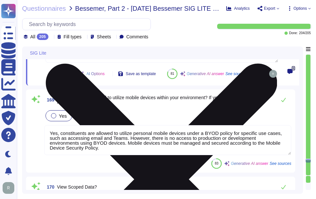
scroll to position [10933, 0]
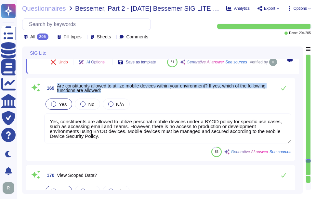
drag, startPoint x: 58, startPoint y: 101, endPoint x: 134, endPoint y: 107, distance: 76.1
click at [134, 93] on span "Are constituents allowed to utilize mobile devices within your environment? If …" at bounding box center [165, 88] width 216 height 9
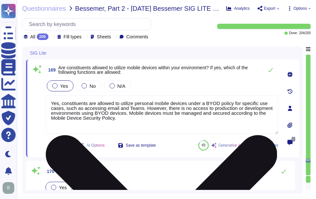
type textarea "No, we do not delete data. The data in our system is not sensitive, is publicly…"
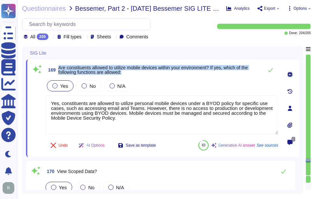
drag, startPoint x: 59, startPoint y: 67, endPoint x: 160, endPoint y: 74, distance: 101.2
click at [160, 74] on span "Are constituents allowed to utilize mobile devices within your environment? If …" at bounding box center [159, 69] width 202 height 9
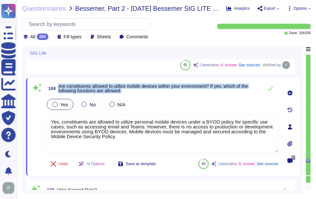
scroll to position [10817, 0]
type textarea "Yes, all available high-risk security patches are applied and verified at least…"
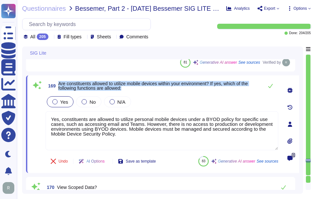
type textarea "No, we do not delete data. The data in our system is not sensitive, is publicly…"
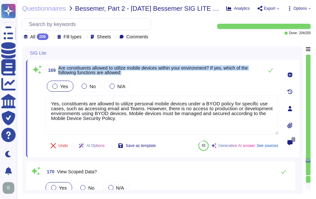
scroll to position [10915, 0]
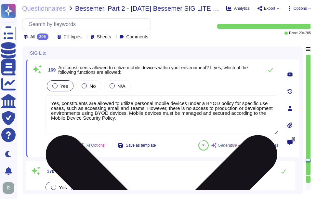
click at [202, 118] on textarea "Yes, constituents are allowed to utilize personal mobile devices under a BYOD p…" at bounding box center [162, 114] width 233 height 39
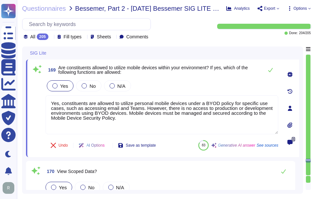
click at [232, 73] on span "Are constituents allowed to utilize mobile devices within your environment? If …" at bounding box center [159, 69] width 202 height 9
click at [269, 70] on icon at bounding box center [270, 69] width 5 height 5
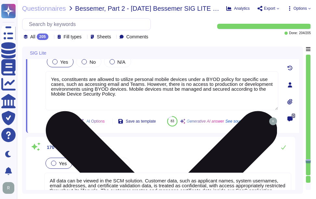
type textarea "No, we do not delete data. The data in our system is not sensitive, is publicly…"
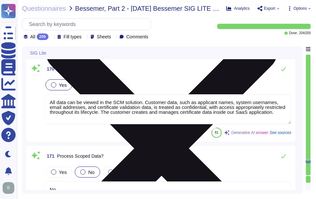
scroll to position [11013, 0]
type textarea "Yes, regulated or confidential scoped data is stored electronically in a databa…"
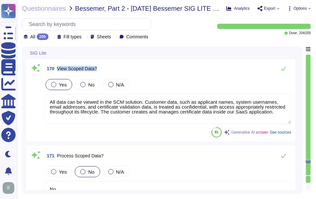
drag, startPoint x: 57, startPoint y: 84, endPoint x: 127, endPoint y: 84, distance: 69.3
click at [127, 75] on div "170 View Scoped Data?" at bounding box center [167, 68] width 247 height 13
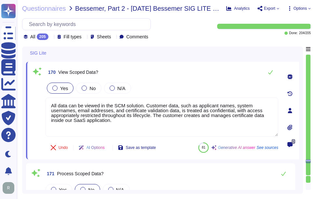
scroll to position [10980, 0]
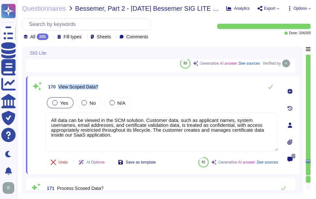
drag, startPoint x: 58, startPoint y: 86, endPoint x: 128, endPoint y: 88, distance: 70.0
click at [128, 88] on div "170 View Scoped Data?" at bounding box center [162, 86] width 233 height 13
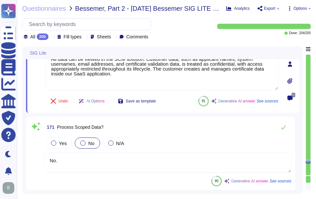
type textarea "Yes, there is a Mobile Device Management (MDM) program in place that has been a…"
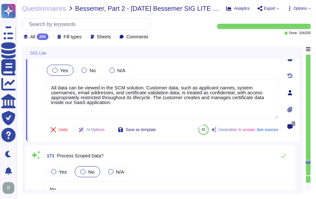
type textarea "Yes, operating system and application logs relevant to supporting incident inve…"
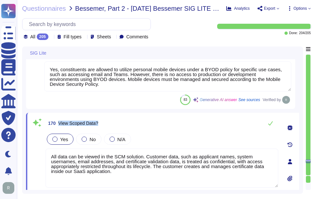
type textarea "Yes, sufficient detail is contained in operating system and application logs to…"
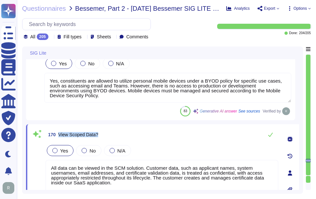
scroll to position [10948, 0]
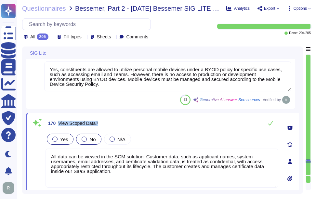
click at [85, 140] on div at bounding box center [84, 139] width 5 height 5
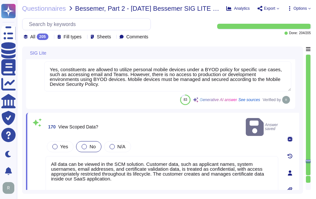
drag, startPoint x: 119, startPoint y: 173, endPoint x: 45, endPoint y: 149, distance: 78.4
click at [45, 149] on div "170 View Scoped Data? Answer saved Yes No N/A All data can be viewed in the SCM…" at bounding box center [154, 173] width 247 height 113
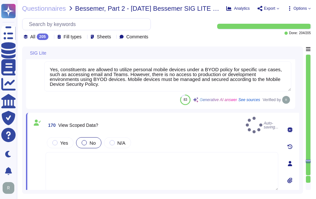
click at [172, 137] on div "Yes No N/A" at bounding box center [162, 143] width 233 height 14
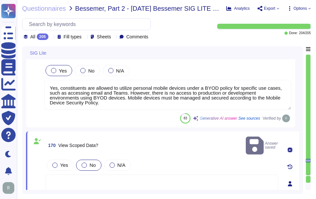
scroll to position [10915, 0]
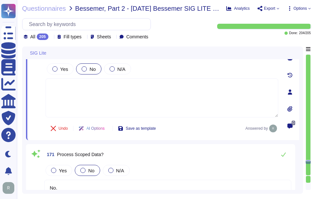
type textarea "Yes, regulated or confidential scoped data is stored electronically in a databa…"
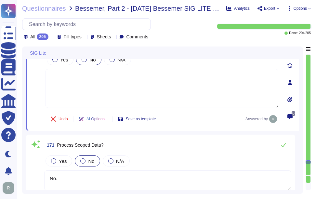
scroll to position [11013, 0]
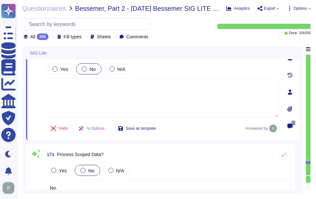
click at [114, 105] on textarea at bounding box center [162, 97] width 233 height 39
type textarea "No"
click at [191, 67] on div "Yes No N/A" at bounding box center [162, 69] width 233 height 14
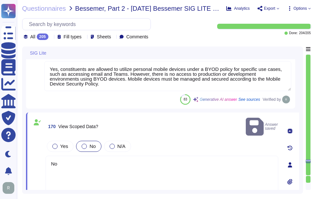
scroll to position [10948, 0]
type textarea "Yes, sufficient detail is contained in operating system and application logs to…"
click at [151, 140] on div "Yes No N/A" at bounding box center [162, 147] width 233 height 14
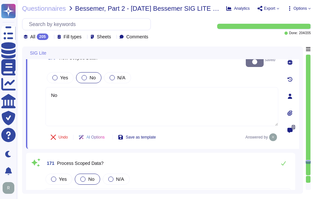
type textarea "Yes, regulated or confidential scoped data is stored electronically in a databa…"
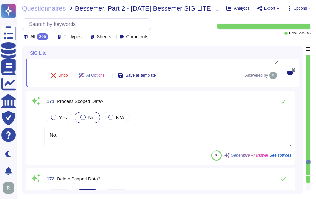
type textarea "Yes, there is a Mobile Device Management (MDM) program in place that has been a…"
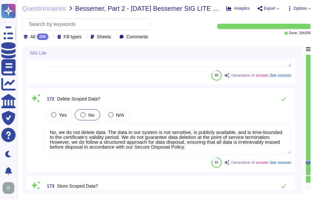
scroll to position [11143, 0]
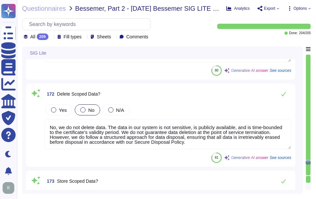
type textarea "Yes, there is a Mobile Device Management (MDM) program in place that has been a…"
drag, startPoint x: 236, startPoint y: 143, endPoint x: 28, endPoint y: 123, distance: 208.6
click at [28, 123] on div "172 Delete Scoped Data? Yes No N/A No, we do not delete data. The data in our s…" at bounding box center [160, 125] width 269 height 83
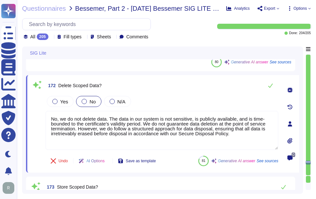
type textarea "Yes, there is a Mobile Device Management (MDM) program in place that has been a…"
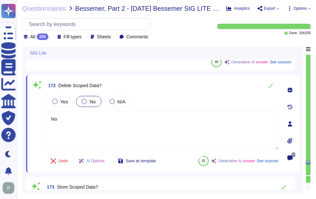
type textarea "No"
click at [208, 86] on div "172 Delete Scoped Data?" at bounding box center [162, 85] width 233 height 13
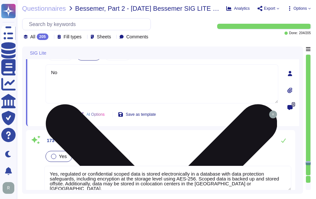
scroll to position [11208, 0]
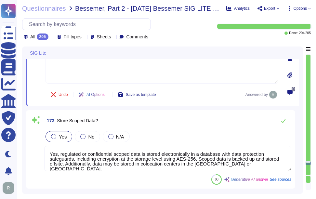
drag, startPoint x: 228, startPoint y: 164, endPoint x: 31, endPoint y: 150, distance: 198.3
click at [31, 150] on div "173 Store Scoped Data? Yes No N/A Yes, regulated or confidential scoped data is…" at bounding box center [161, 149] width 262 height 71
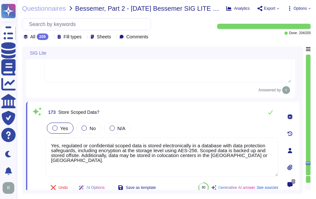
type textarea "Yes, there is a Mobile Device Management (MDM) program in place that has been a…"
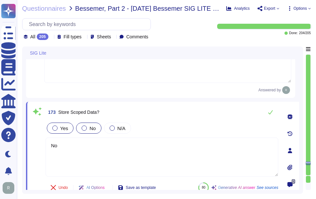
type textarea "No"
click at [85, 128] on div at bounding box center [84, 128] width 5 height 5
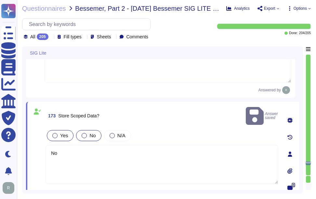
click at [84, 133] on div at bounding box center [84, 135] width 5 height 5
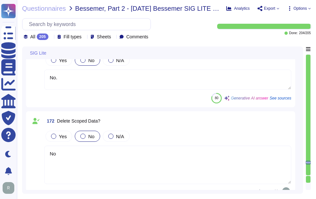
type textarea "Yes, constituents are allowed to utilize personal mobile devices under a BYOD p…"
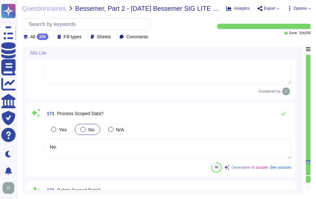
type textarea "Yes, operating system and application logs relevant to supporting incident inve…"
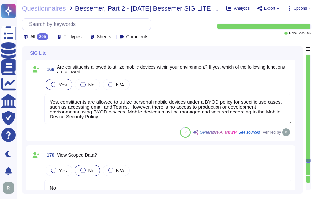
type textarea "Yes, sufficient detail is contained in operating system and application logs to…"
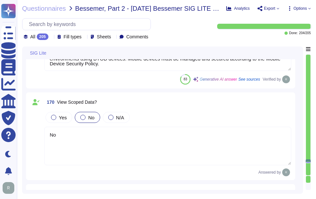
type textarea "No"
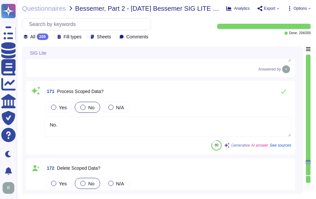
type textarea "Yes, there is a Mobile Device Management (MDM) program in place that has been a…"
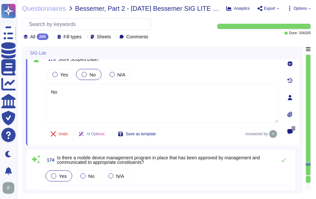
type textarea "Yes, there is a Mobile Device Management (MDM) program in place that has been a…"
type textarea "Yes, there is a formal off-boarding process for employees and contractors, whic…"
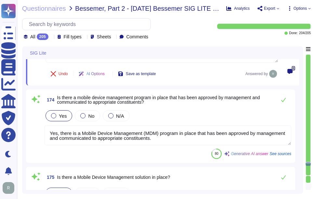
scroll to position [11322, 0]
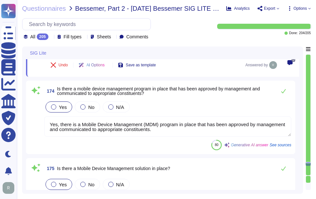
type textarea "Yes, staff are technically prevented from accessing the administrative environm…"
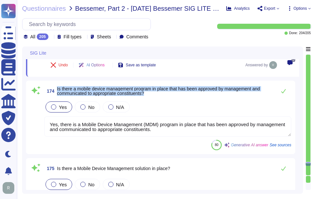
drag, startPoint x: 57, startPoint y: 88, endPoint x: 164, endPoint y: 95, distance: 107.3
click at [164, 95] on span "174 Is there a mobile device management program in place that has been approved…" at bounding box center [158, 91] width 229 height 12
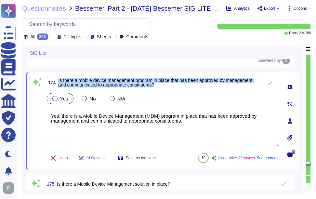
drag, startPoint x: 58, startPoint y: 79, endPoint x: 178, endPoint y: 87, distance: 120.0
click at [178, 87] on span "174 Is there a mobile device management program in place that has been approved…" at bounding box center [153, 83] width 215 height 12
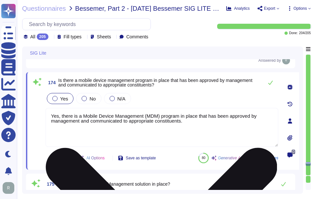
click at [151, 127] on textarea "Yes, there is a Mobile Device Management (MDM) program in place that has been a…" at bounding box center [162, 127] width 233 height 39
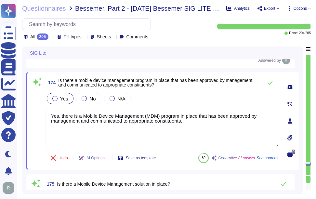
paste textarea "Mobile devices are restricted from accessing production, development, or test e…"
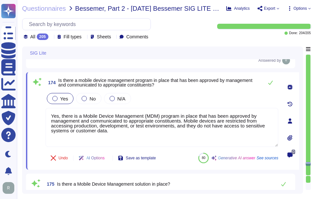
type textarea "Yes, there is a Mobile Device Management (MDM) program in place that has been a…"
click at [183, 103] on div "Yes No N/A" at bounding box center [162, 99] width 233 height 14
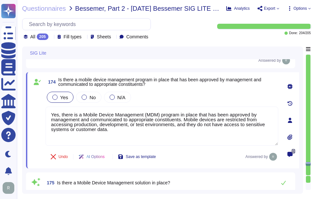
click at [183, 96] on div "Yes No N/A" at bounding box center [162, 97] width 233 height 14
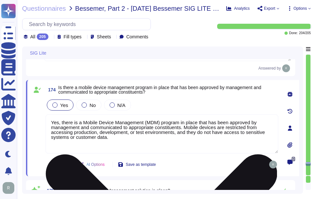
scroll to position [11354, 0]
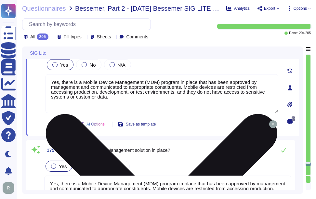
type textarea "Yes, staff are technically prevented from accessing the administrative environm…"
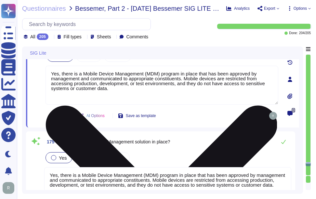
scroll to position [11387, 0]
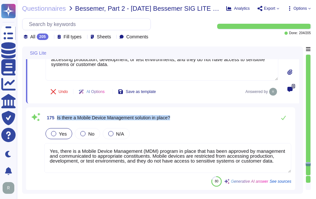
drag, startPoint x: 57, startPoint y: 117, endPoint x: 182, endPoint y: 120, distance: 125.0
click at [182, 120] on div "175 Is there a Mobile Device Management solution in place?" at bounding box center [167, 117] width 247 height 13
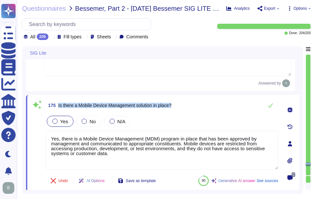
type textarea "Yes, staff are technically prevented from accessing the administrative environm…"
drag, startPoint x: 58, startPoint y: 104, endPoint x: 218, endPoint y: 105, distance: 159.8
click at [218, 105] on div "175 Is there a Mobile Device Management solution in place?" at bounding box center [162, 105] width 233 height 13
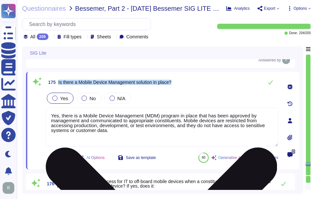
type textarea "Yes, there are external network connections, including connections from the Int…"
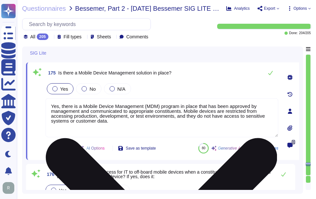
click at [161, 108] on textarea "Yes, there is a Mobile Device Management (MDM) program in place that has been a…" at bounding box center [162, 117] width 233 height 39
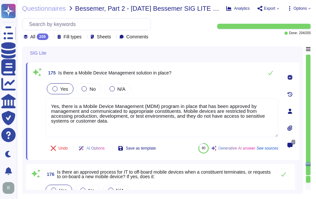
click at [206, 69] on div "175 Is there a Mobile Device Management solution in place?" at bounding box center [162, 72] width 233 height 13
click at [270, 75] on icon at bounding box center [270, 72] width 5 height 5
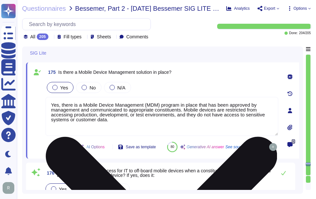
type textarea "Yes, there are external network connections, including connections from the Int…"
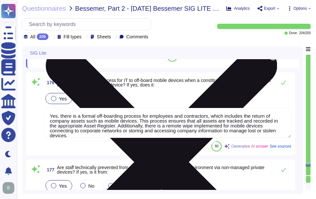
type textarea "Yes, there are security and hardening standards for network devices, including …"
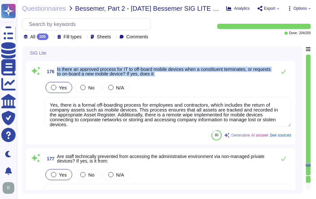
drag, startPoint x: 57, startPoint y: 84, endPoint x: 199, endPoint y: 89, distance: 141.3
click at [199, 76] on span "Is there an approved process for IT to off-board mobile devices when a constitu…" at bounding box center [165, 71] width 216 height 9
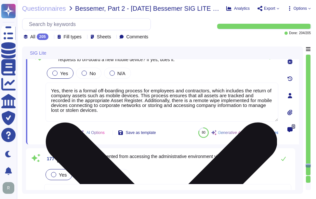
scroll to position [11484, 0]
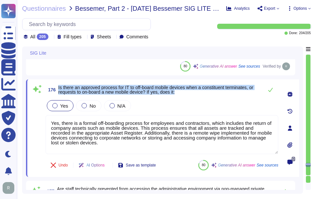
drag, startPoint x: 59, startPoint y: 87, endPoint x: 204, endPoint y: 93, distance: 145.6
click at [204, 93] on span "Is there an approved process for IT to off-board mobile devices when a constitu…" at bounding box center [159, 89] width 202 height 9
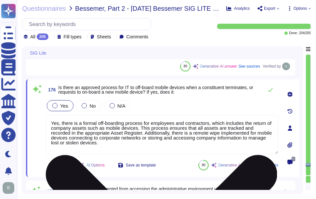
click at [167, 140] on textarea "Yes, there is a formal off-boarding process for employees and contractors, whic…" at bounding box center [162, 134] width 233 height 39
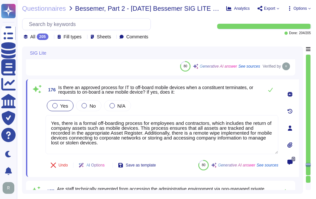
paste textarea "mobile devices. This process ensures that all assets, including mobile devices,…"
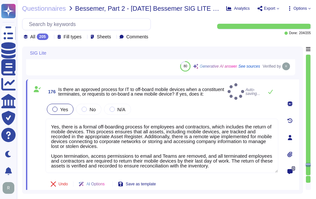
type textarea "Yes, there is a formal off-boarding process for employees and contractors, whic…"
click at [201, 103] on div "Yes No N/A" at bounding box center [162, 110] width 233 height 14
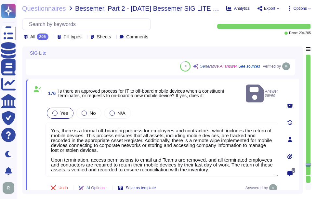
type textarea "Yes, there are security and hardening standards for network devices, including …"
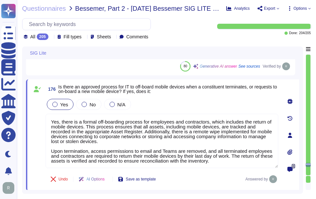
click at [201, 100] on div "Yes No N/A" at bounding box center [162, 105] width 233 height 14
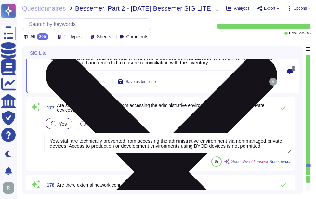
scroll to position [11614, 0]
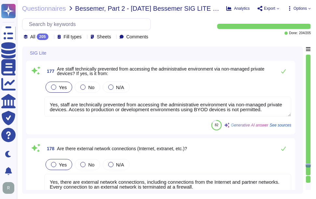
type textarea "Yes, firewalls are used to isolate critical and sensitive systems into network …"
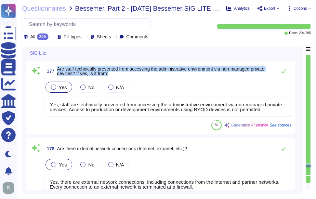
drag, startPoint x: 58, startPoint y: 67, endPoint x: 136, endPoint y: 76, distance: 78.3
click at [136, 76] on span "177 Are staff technically prevented from accessing the administrative environme…" at bounding box center [158, 71] width 229 height 12
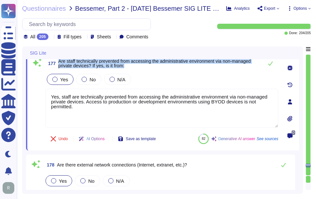
type textarea "Yes, firewalls are used to isolate critical and sensitive systems into network …"
drag, startPoint x: 59, startPoint y: 60, endPoint x: 153, endPoint y: 70, distance: 94.9
click at [153, 70] on div "177 Are staff technically prevented from accessing the administrative environme…" at bounding box center [154, 102] width 247 height 90
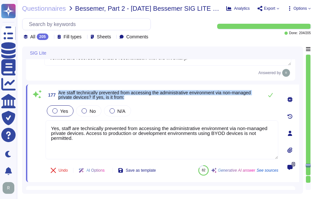
scroll to position [11582, 0]
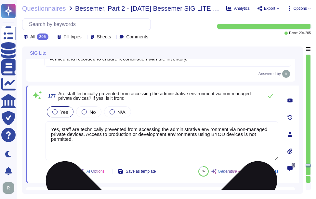
click at [166, 133] on textarea "Yes, staff are technically prevented from accessing the administrative environm…" at bounding box center [162, 140] width 233 height 39
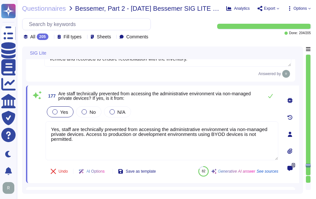
click at [180, 115] on div "Yes No N/A" at bounding box center [162, 112] width 233 height 14
click at [270, 97] on icon at bounding box center [270, 95] width 5 height 5
click at [270, 96] on icon at bounding box center [270, 95] width 5 height 5
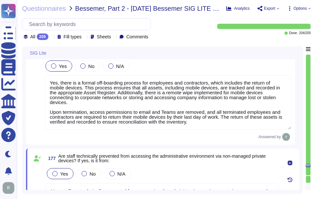
type textarea "Yes, there is a Mobile Device Management (MDM) program in place that has been a…"
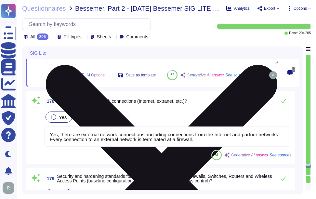
type textarea "Yes, firewalls are used to isolate critical and sensitive systems into network …"
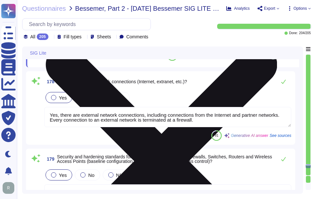
scroll to position [11704, 0]
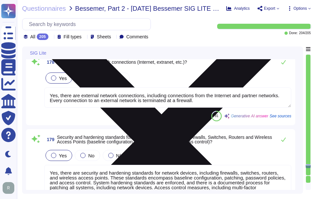
type textarea "Yes, there is a process that requires security approval to allow external netwo…"
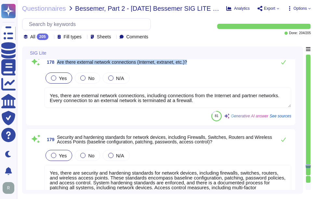
drag, startPoint x: 57, startPoint y: 77, endPoint x: 226, endPoint y: 80, distance: 168.6
click at [226, 69] on div "178 Are there external network connections (Internet, extranet, etc.)?" at bounding box center [167, 62] width 247 height 13
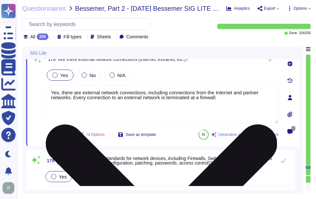
scroll to position [11671, 0]
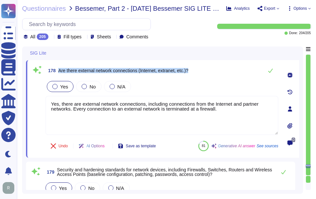
drag, startPoint x: 59, startPoint y: 70, endPoint x: 202, endPoint y: 71, distance: 143.5
click at [202, 71] on div "178 Are there external network connections (Internet, extranet, etc.)?" at bounding box center [162, 70] width 233 height 13
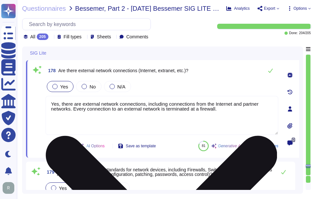
click at [206, 122] on textarea "Yes, there are external network connections, including connections from the Int…" at bounding box center [162, 115] width 233 height 39
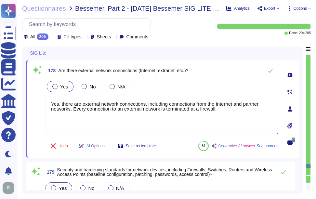
click at [218, 68] on div "178 Are there external network connections (Internet, extranet, etc.)?" at bounding box center [162, 70] width 233 height 13
click at [272, 72] on icon at bounding box center [270, 70] width 5 height 5
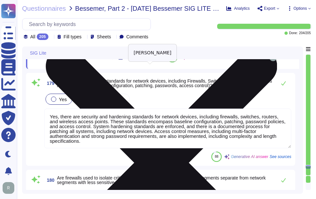
scroll to position [11769, 0]
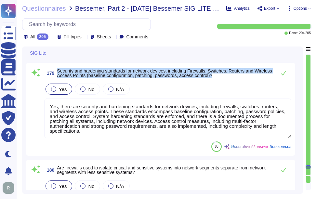
drag, startPoint x: 57, startPoint y: 85, endPoint x: 232, endPoint y: 92, distance: 175.2
click at [232, 78] on span "Security and hardening standards for network devices, including Firewalls, Swit…" at bounding box center [165, 73] width 216 height 9
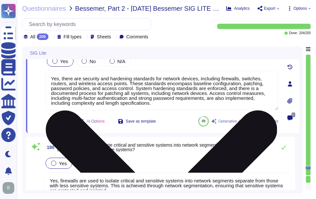
type textarea "Yes, all available high-risk security patches are applied and verified at least…"
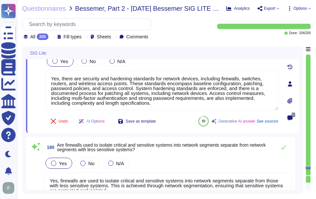
scroll to position [11736, 0]
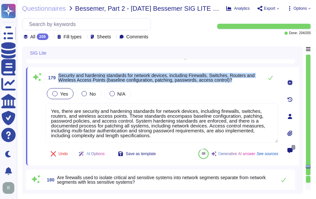
drag, startPoint x: 59, startPoint y: 75, endPoint x: 241, endPoint y: 80, distance: 182.3
click at [241, 80] on span "Security and hardening standards for network devices, including Firewalls, Swit…" at bounding box center [159, 77] width 202 height 9
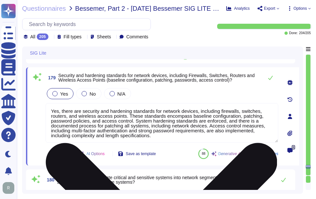
click at [133, 139] on textarea "Yes, there are security and hardening standards for network devices, including …" at bounding box center [162, 123] width 233 height 40
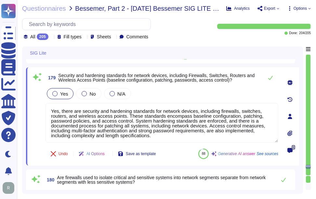
paste textarea "we have established security and hardening standards for network devices, inclu…"
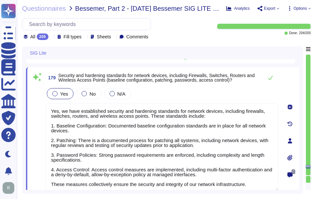
type textarea "Yes, we have established security and hardening standards for network devices, …"
click at [179, 90] on div "Yes No N/A" at bounding box center [162, 94] width 233 height 14
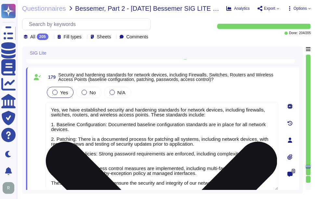
scroll to position [1, 0]
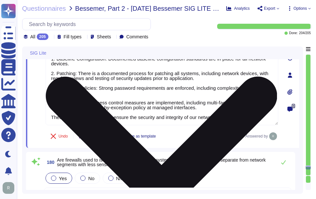
type textarea "Yes, all available high-risk security patches are applied and verified at least…"
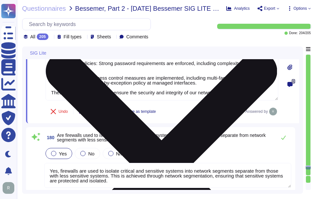
scroll to position [11866, 0]
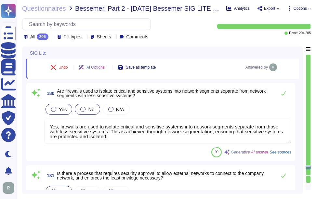
type textarea "No, Intrusion Detection and/or Prevention Systems (IDS/IPS) are not currently d…"
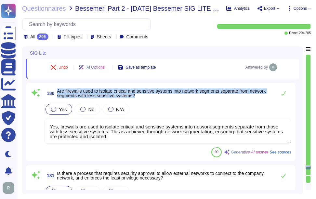
drag, startPoint x: 57, startPoint y: 90, endPoint x: 150, endPoint y: 98, distance: 93.3
click at [150, 98] on span "Are firewalls used to isolate critical and sensitive systems into network segme…" at bounding box center [165, 93] width 216 height 9
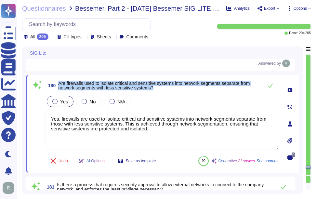
drag, startPoint x: 59, startPoint y: 83, endPoint x: 168, endPoint y: 91, distance: 110.0
click at [168, 91] on span "180 Are firewalls used to isolate critical and sensitive systems into network s…" at bounding box center [153, 86] width 215 height 12
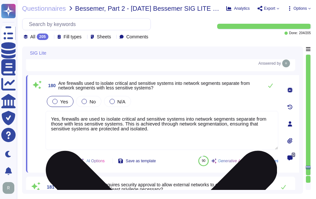
click at [208, 147] on textarea "Yes, firewalls are used to isolate critical and sensitive systems into network …" at bounding box center [162, 130] width 233 height 39
paste textarea "Firewalls restrict inbound and outbound traffic between these zones, enhancing …"
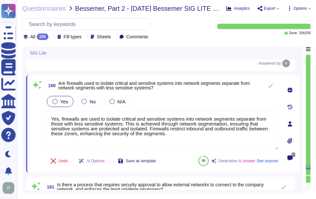
type textarea "Yes, firewalls are used to isolate critical and sensitive systems into network …"
click at [207, 105] on div "Yes No N/A" at bounding box center [162, 102] width 233 height 14
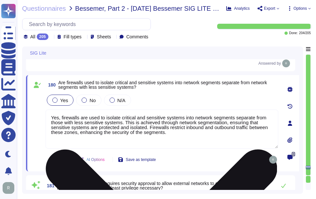
type textarea "No, Intrusion Detection and/or Prevention Systems (IDS/IPS) are not currently d…"
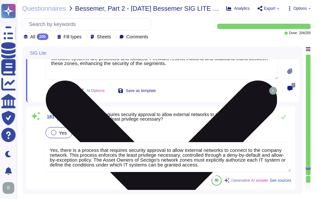
type textarea "No. Wireless networks shall not be used within Sectigo's production environment."
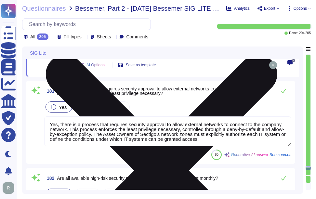
scroll to position [11964, 0]
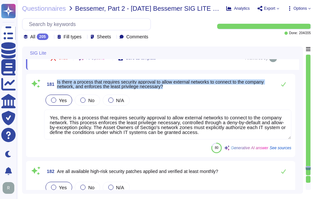
drag, startPoint x: 57, startPoint y: 81, endPoint x: 181, endPoint y: 87, distance: 124.1
click at [181, 87] on span "181 Is there a process that requires security approval to allow external networ…" at bounding box center [158, 84] width 229 height 12
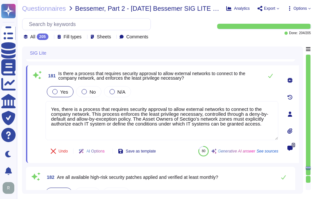
type textarea "No. Wireless networks shall not be used within Sectigo's production environment."
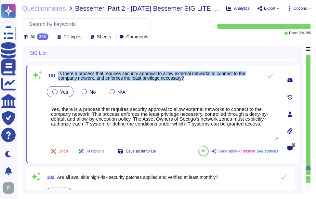
drag, startPoint x: 58, startPoint y: 73, endPoint x: 209, endPoint y: 83, distance: 151.0
click at [209, 83] on div "181 Is there a process that requires security approval to allow external networ…" at bounding box center [154, 114] width 247 height 90
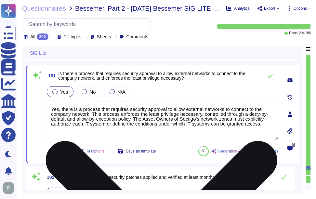
click at [144, 116] on textarea "Yes, there is a process that requires security approval to allow external netwo…" at bounding box center [162, 120] width 233 height 39
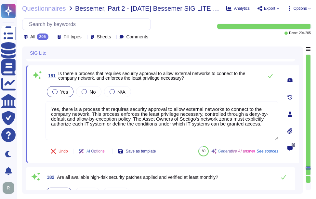
paste textarea "and is"
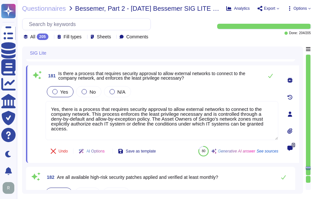
type textarea "Yes, there is a process that requires security approval to allow external netwo…"
click at [213, 87] on div "Yes No N/A" at bounding box center [162, 92] width 233 height 14
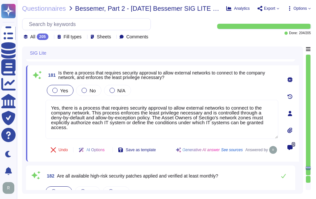
click at [216, 90] on div "Yes No N/A" at bounding box center [162, 91] width 233 height 14
click at [198, 91] on div "Yes No N/A" at bounding box center [162, 91] width 233 height 14
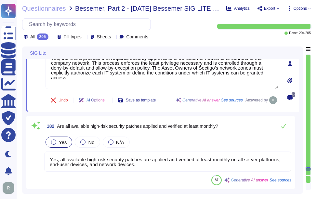
scroll to position [12029, 0]
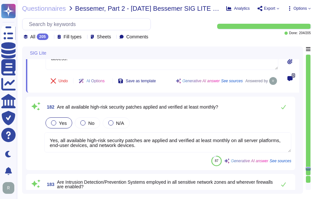
type textarea "Yes, there are controls in place to prevent one client from attempting to compr…"
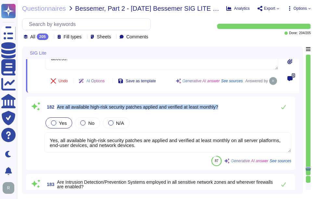
drag, startPoint x: 58, startPoint y: 107, endPoint x: 234, endPoint y: 110, distance: 176.7
click at [234, 110] on div "182 Are all available high-risk security patches applied and verified at least …" at bounding box center [167, 107] width 247 height 13
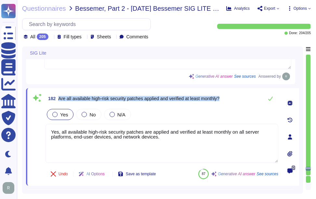
drag, startPoint x: 59, startPoint y: 98, endPoint x: 228, endPoint y: 100, distance: 168.9
click at [228, 100] on div "182 Are all available high-risk security patches applied and verified at least …" at bounding box center [162, 98] width 233 height 13
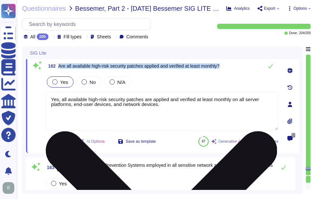
type textarea "Yes, there are controls in place to prevent one client from attempting to compr…"
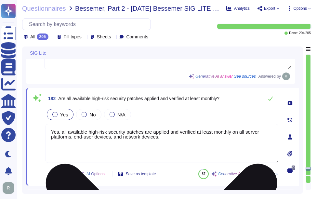
click at [179, 137] on textarea "Yes, all available high-risk security patches are applied and verified at least…" at bounding box center [162, 143] width 233 height 39
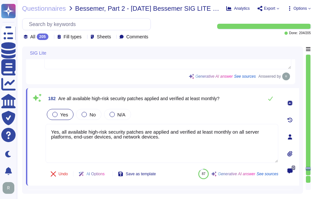
click at [191, 106] on div "182 Are all available high-risk security patches applied and verified at least …" at bounding box center [154, 137] width 247 height 90
click at [269, 100] on icon at bounding box center [270, 99] width 5 height 4
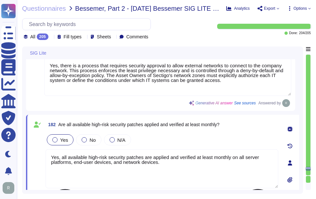
type textarea "Yes, we have established security and hardening standards for network devices, …"
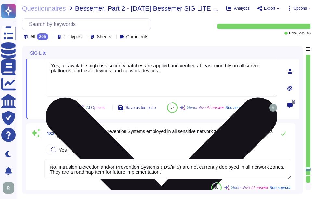
type textarea "Yes, there are controls in place to prevent one client from attempting to compr…"
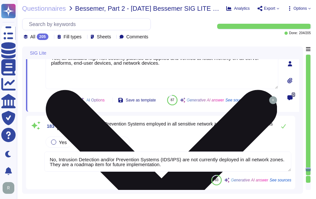
scroll to position [12127, 0]
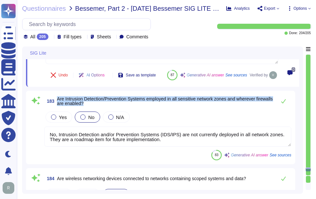
drag, startPoint x: 59, startPoint y: 114, endPoint x: 121, endPoint y: 119, distance: 62.4
click at [121, 106] on span "Are Intrusion Detection/Prevention Systems employed in all sensitive network zo…" at bounding box center [165, 101] width 216 height 9
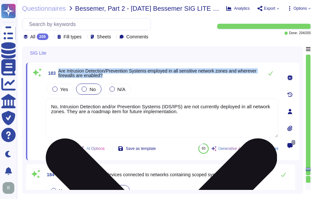
type textarea "Yes, scoped data that can be classified as non-public information (NPI) and per…"
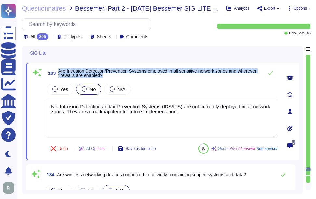
drag, startPoint x: 59, startPoint y: 70, endPoint x: 169, endPoint y: 79, distance: 110.1
click at [169, 79] on div "183 Are Intrusion Detection/Prevention Systems employed in all sensitive networ…" at bounding box center [162, 73] width 233 height 13
click at [54, 91] on div at bounding box center [54, 89] width 5 height 5
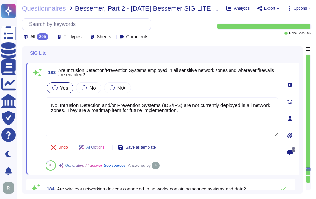
drag, startPoint x: 194, startPoint y: 113, endPoint x: 32, endPoint y: 101, distance: 162.5
click at [32, 101] on div "183 Are Intrusion Detection/Prevention Systems employed in all sensitive networ…" at bounding box center [154, 119] width 247 height 104
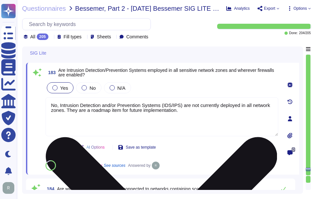
paste textarea "we do have NextGen Firewalls with intrusion detection/prevention capabilities d…"
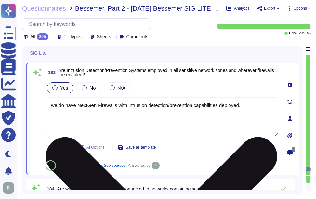
click at [56, 106] on textarea "we do have NextGen Firewalls with intrusion detection/prevention capabilities d…" at bounding box center [162, 116] width 233 height 39
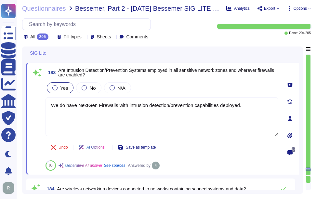
type textarea "We do have NextGen Firewalls with intrusion detection/prevention capabilities d…"
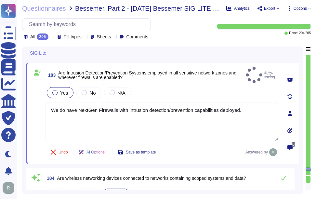
click at [160, 86] on div "Yes No N/A" at bounding box center [162, 93] width 233 height 14
type textarea "Yes, scoped data that can be classified as non-public information (NPI) and per…"
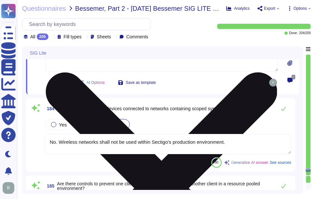
scroll to position [12192, 0]
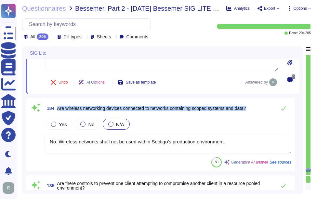
drag, startPoint x: 57, startPoint y: 108, endPoint x: 266, endPoint y: 111, distance: 209.0
click at [266, 111] on div "184 Are wireless networking devices connected to networks containing scoped sys…" at bounding box center [167, 108] width 247 height 13
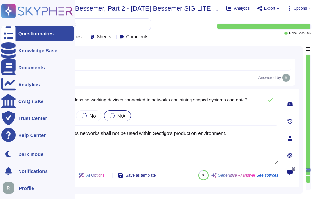
type textarea "Yes, scoped data that can be classified as non-public information (NPI) and per…"
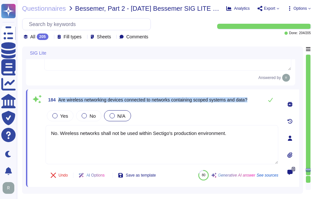
drag, startPoint x: 59, startPoint y: 99, endPoint x: 254, endPoint y: 102, distance: 195.9
click at [254, 102] on div "184 Are wireless networking devices connected to networks containing scoped sys…" at bounding box center [162, 99] width 233 height 13
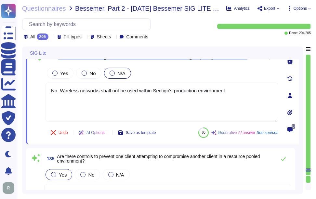
scroll to position [12257, 0]
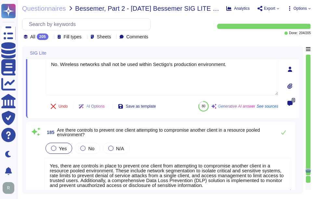
type textarea "Agreements with third parties include obligations to adhere to our information …"
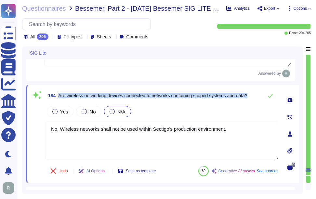
scroll to position [12192, 0]
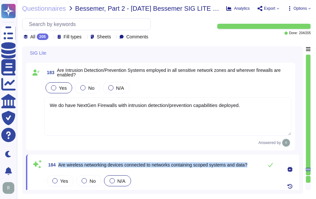
type textarea "Yes, there is a process that requires security approval to allow external netwo…"
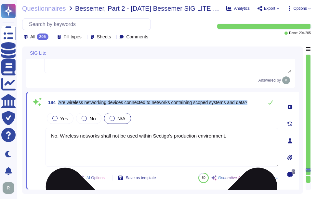
scroll to position [12183, 0]
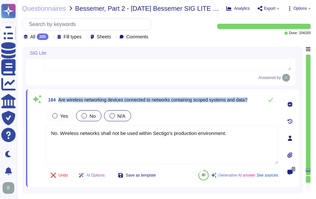
click at [84, 113] on div "No" at bounding box center [88, 115] width 25 height 11
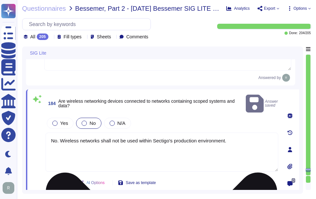
click at [143, 137] on textarea "No. Wireless networks shall not be used within Sectigo's production environment." at bounding box center [162, 152] width 233 height 39
click at [144, 137] on textarea "No. Wireless networks shall not be used within Sectigo's production environment." at bounding box center [162, 152] width 233 height 39
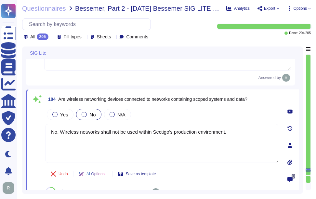
click at [174, 107] on div "184 Are wireless networking devices connected to networks containing scoped sys…" at bounding box center [154, 145] width 247 height 104
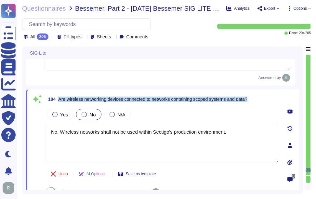
drag, startPoint x: 59, startPoint y: 99, endPoint x: 257, endPoint y: 99, distance: 198.8
click at [257, 99] on div "184 Are wireless networking devices connected to networks containing scoped sys…" at bounding box center [162, 99] width 233 height 12
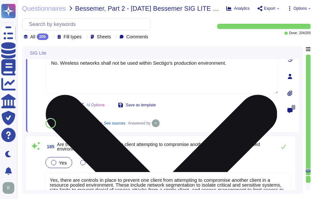
type textarea "Agreements with third parties include obligations to adhere to our information …"
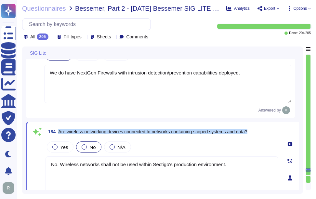
type textarea "Yes, there is a process that requires security approval to allow external netwo…"
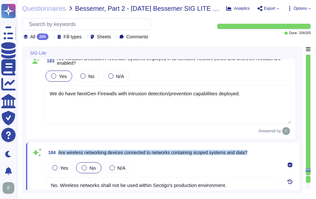
scroll to position [12118, 0]
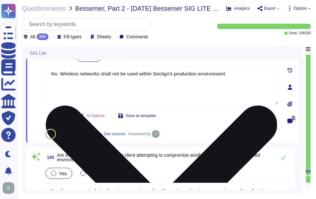
type textarea "Agreements with third parties include obligations to adhere to our information …"
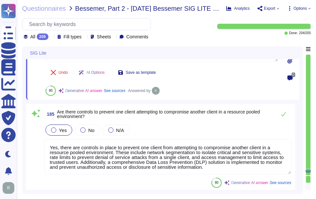
scroll to position [12313, 0]
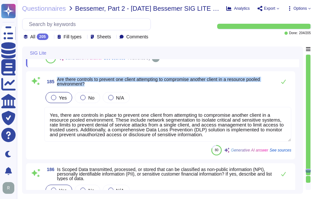
drag, startPoint x: 57, startPoint y: 79, endPoint x: 101, endPoint y: 87, distance: 44.0
click at [101, 87] on span "185 Are there controls to prevent one client attempting to compromise another c…" at bounding box center [158, 82] width 229 height 12
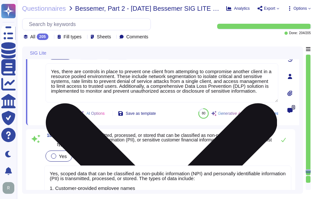
type textarea "Yes, there is a business associate contract in place to address obligations for…"
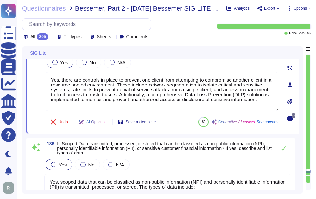
scroll to position [12281, 0]
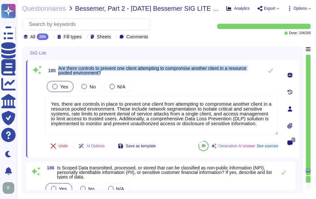
drag, startPoint x: 59, startPoint y: 68, endPoint x: 139, endPoint y: 75, distance: 80.3
click at [139, 75] on span "185 Are there controls to prevent one client attempting to compromise another c…" at bounding box center [153, 71] width 215 height 12
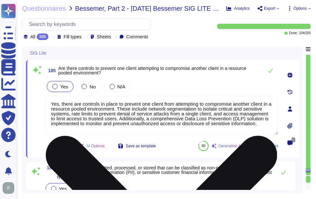
click at [163, 125] on textarea "Yes, there are controls in place to prevent one client from attempting to compr…" at bounding box center [162, 115] width 233 height 39
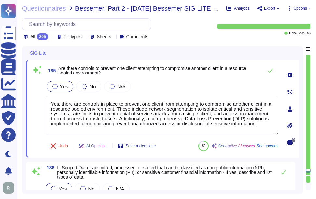
paste textarea ": - Network segmentation to isolate critical and sensitive systems. - Rate limi…"
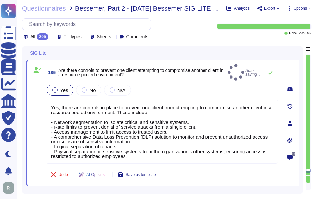
type textarea "Yes, there are controls in place to prevent one client from attempting to compr…"
click at [185, 83] on div "Yes No N/A" at bounding box center [162, 90] width 233 height 14
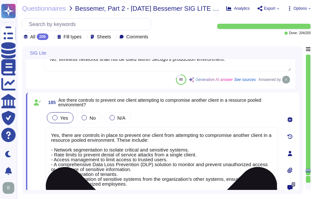
scroll to position [1, 0]
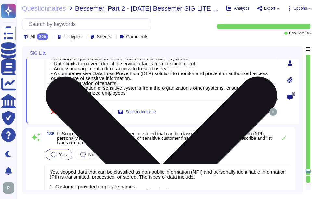
type textarea "Yes, there is a business associate contract in place to address obligations for…"
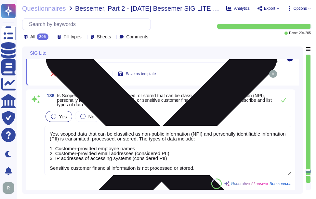
scroll to position [12379, 0]
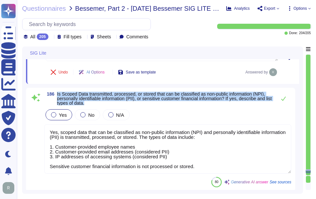
drag, startPoint x: 58, startPoint y: 94, endPoint x: 109, endPoint y: 102, distance: 52.4
click at [109, 102] on span "Is Scoped Data transmitted, processed, or stored that can be classified as non-…" at bounding box center [165, 99] width 216 height 14
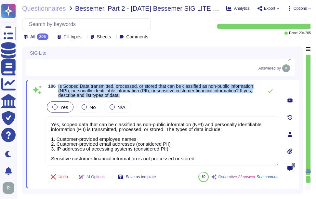
drag, startPoint x: 58, startPoint y: 85, endPoint x: 128, endPoint y: 96, distance: 70.8
click at [128, 96] on span "186 Is Scoped Data transmitted, processed, or stored that can be classified as …" at bounding box center [153, 91] width 215 height 14
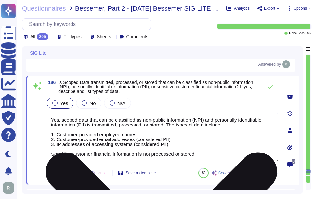
click at [133, 130] on textarea "Yes, scoped data that can be classified as non-public information (NPI) and per…" at bounding box center [162, 137] width 233 height 49
paste textarea "also"
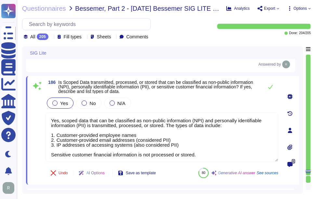
click at [183, 108] on div "Yes No N/A" at bounding box center [162, 103] width 233 height 14
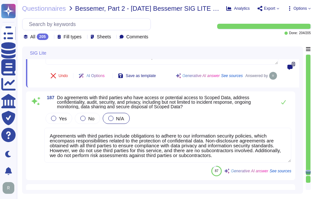
scroll to position [12476, 0]
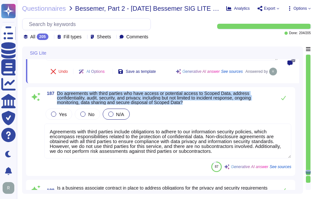
drag, startPoint x: 58, startPoint y: 92, endPoint x: 192, endPoint y: 103, distance: 134.8
click at [192, 103] on span "Do agreements with third parties who have access or potential access to Scoped …" at bounding box center [165, 98] width 216 height 14
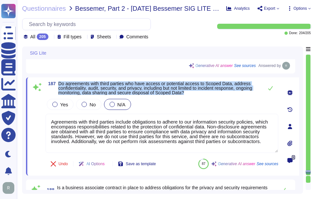
drag, startPoint x: 59, startPoint y: 85, endPoint x: 214, endPoint y: 95, distance: 155.5
click at [214, 95] on span "Do agreements with third parties who have access or potential access to Scoped …" at bounding box center [159, 88] width 202 height 14
click at [80, 86] on span "Do agreements with third parties who have access or potential access to Scoped …" at bounding box center [155, 88] width 194 height 14
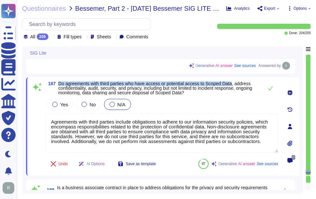
drag, startPoint x: 59, startPoint y: 85, endPoint x: 235, endPoint y: 87, distance: 176.1
click at [235, 87] on span "Do agreements with third parties who have access or potential access to Scoped …" at bounding box center [155, 88] width 194 height 14
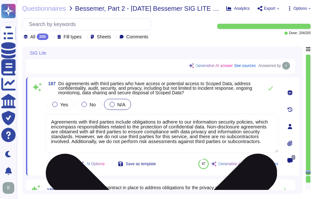
click at [155, 146] on textarea "Agreements with third parties include obligations to adhere to our information …" at bounding box center [162, 133] width 233 height 39
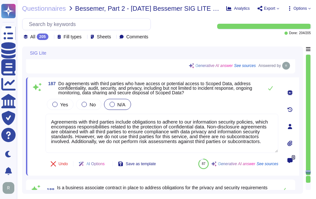
paste textarea "external parties, including third-party vendors, do not have access to scoped s…"
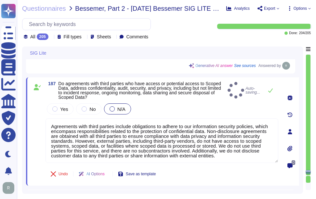
click at [183, 107] on div "Yes No N/A" at bounding box center [162, 109] width 233 height 14
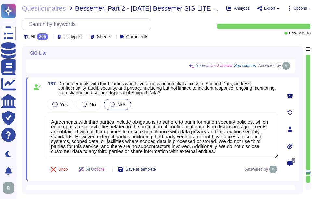
click at [213, 108] on div "Yes No N/A" at bounding box center [162, 105] width 233 height 14
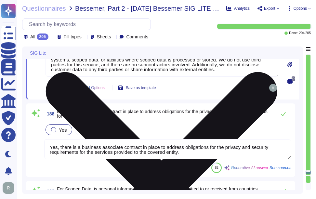
scroll to position [12574, 0]
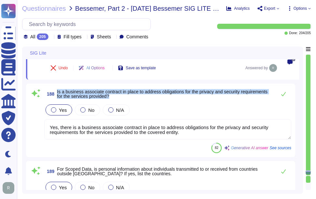
drag, startPoint x: 57, startPoint y: 93, endPoint x: 150, endPoint y: 98, distance: 92.8
click at [150, 98] on span "Is a business associate contract in place to address obligations for the privac…" at bounding box center [165, 93] width 216 height 9
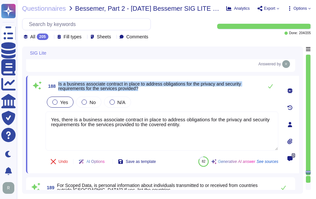
drag, startPoint x: 58, startPoint y: 84, endPoint x: 194, endPoint y: 94, distance: 136.4
click at [194, 92] on span "188 Is a business associate contract in place to address obligations for the pr…" at bounding box center [153, 86] width 215 height 12
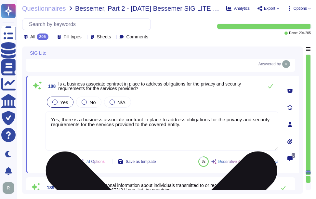
click at [138, 124] on textarea "Yes, there is a business associate contract in place to address obligations for…" at bounding box center [162, 131] width 233 height 39
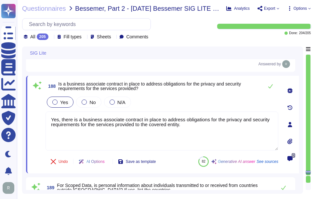
click at [197, 103] on div "Yes No N/A" at bounding box center [162, 102] width 233 height 14
click at [269, 89] on icon at bounding box center [270, 86] width 5 height 4
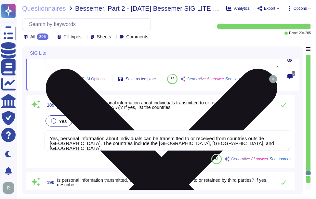
scroll to position [12671, 0]
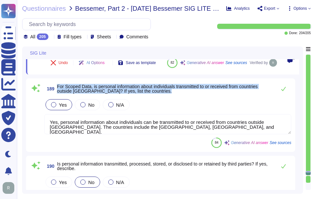
drag, startPoint x: 57, startPoint y: 103, endPoint x: 169, endPoint y: 113, distance: 112.7
click at [169, 95] on div "189 For Scoped Data, is personal information about individuals transmitted to o…" at bounding box center [167, 88] width 247 height 13
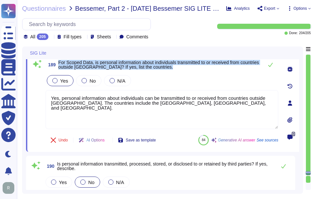
drag, startPoint x: 59, startPoint y: 62, endPoint x: 212, endPoint y: 74, distance: 154.0
click at [212, 74] on div "189 For Scoped Data, is personal information about individuals transmitted to o…" at bounding box center [154, 103] width 247 height 90
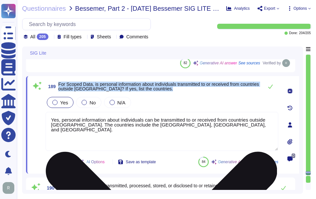
scroll to position [12639, 0]
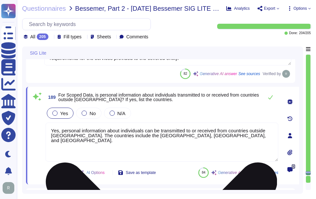
click at [130, 146] on textarea "Yes, personal information about individuals can be transmitted to or received f…" at bounding box center [162, 142] width 233 height 39
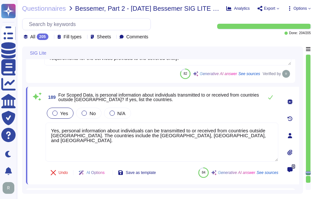
click at [190, 112] on div "Yes No N/A" at bounding box center [162, 113] width 233 height 14
click at [271, 96] on button at bounding box center [271, 97] width 16 height 13
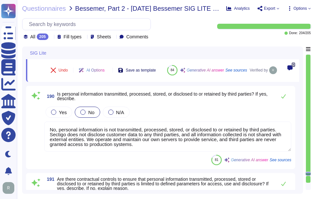
scroll to position [12769, 0]
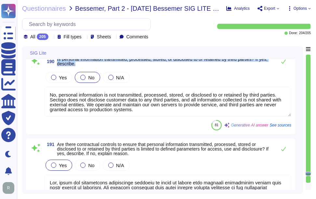
drag, startPoint x: 57, startPoint y: 74, endPoint x: 100, endPoint y: 82, distance: 44.0
click at [100, 67] on span "190 Is personal information transmitted, processed, stored, or disclosed to or …" at bounding box center [158, 62] width 229 height 12
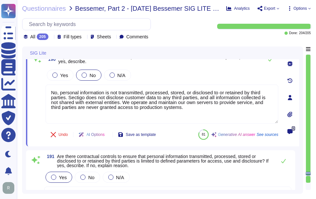
scroll to position [12736, 0]
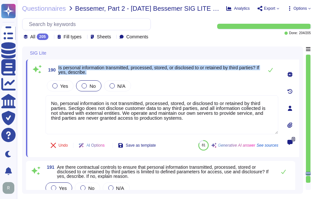
drag, startPoint x: 58, startPoint y: 67, endPoint x: 116, endPoint y: 72, distance: 58.1
click at [116, 72] on span "190 Is personal information transmitted, processed, stored, or disclosed to or …" at bounding box center [153, 70] width 215 height 12
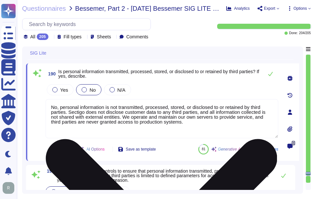
click at [158, 110] on textarea "No, personal information is not transmitted, processed, stored, or disclosed to…" at bounding box center [162, 118] width 233 height 39
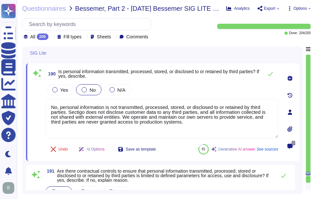
click at [165, 94] on div "Yes No N/A" at bounding box center [162, 90] width 233 height 14
click at [269, 76] on icon at bounding box center [270, 73] width 5 height 5
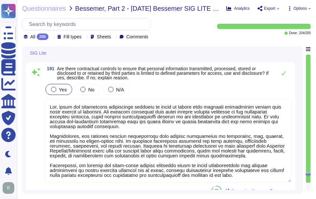
scroll to position [12834, 0]
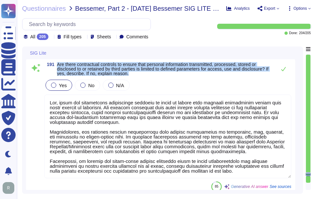
drag, startPoint x: 62, startPoint y: 80, endPoint x: 139, endPoint y: 92, distance: 78.1
click at [139, 92] on div "191 Are there contractual controls to ensure that personal information transmit…" at bounding box center [161, 127] width 262 height 130
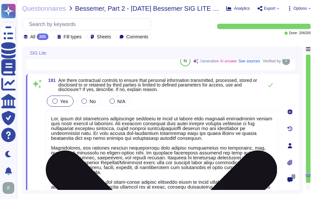
scroll to position [12769, 0]
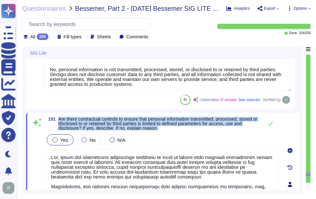
drag, startPoint x: 59, startPoint y: 117, endPoint x: 161, endPoint y: 128, distance: 103.1
click at [161, 128] on span "Are there contractual controls to ensure that personal information transmitted,…" at bounding box center [159, 124] width 202 height 14
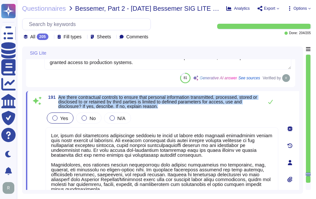
scroll to position [12802, 0]
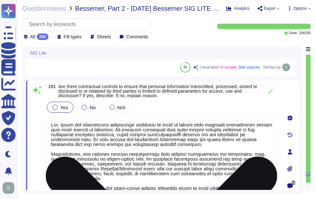
click at [230, 147] on textarea at bounding box center [162, 159] width 233 height 84
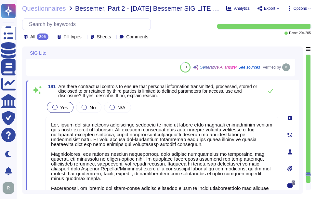
paste textarea "contractual controls in place to ensure that personal information shared with t…"
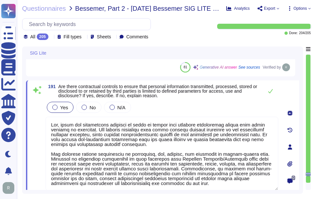
click at [205, 105] on div "Yes No N/A" at bounding box center [162, 108] width 233 height 14
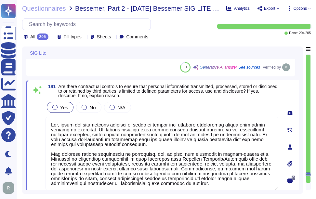
click at [197, 106] on div "Yes No N/A" at bounding box center [162, 108] width 233 height 14
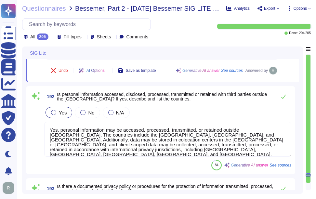
scroll to position [12928, 0]
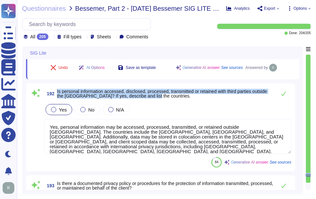
drag, startPoint x: 57, startPoint y: 90, endPoint x: 173, endPoint y: 100, distance: 116.9
click at [173, 100] on div "192 Is personal information accessed, disclosed, processed, transmitted or reta…" at bounding box center [167, 93] width 247 height 13
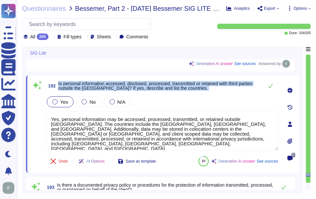
drag, startPoint x: 59, startPoint y: 82, endPoint x: 176, endPoint y: 95, distance: 117.8
click at [176, 95] on div "192 Is personal information accessed, disclosed, processed, transmitted or reta…" at bounding box center [154, 124] width 247 height 90
drag, startPoint x: 176, startPoint y: 95, endPoint x: 213, endPoint y: 102, distance: 37.7
click at [213, 102] on div "Yes No N/A" at bounding box center [162, 102] width 233 height 14
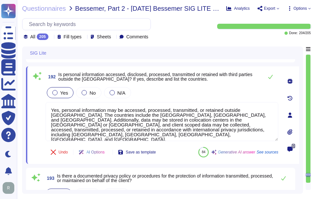
scroll to position [12922, 0]
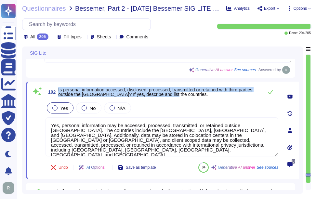
drag, startPoint x: 59, startPoint y: 88, endPoint x: 192, endPoint y: 96, distance: 133.0
click at [192, 96] on span "Is personal information accessed, disclosed, processed, transmitted or retained…" at bounding box center [159, 92] width 202 height 9
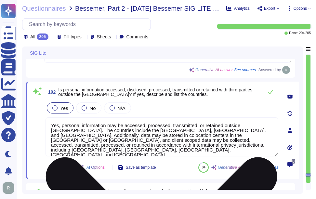
click at [158, 145] on textarea "Yes, personal information may be accessed, processed, transmitted, or retained …" at bounding box center [162, 136] width 233 height 39
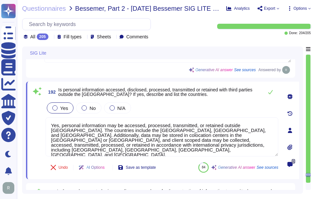
paste textarea "No, personal information is not accessed, disclosed, processed, transmitted, or…"
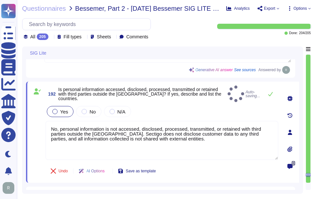
click at [184, 105] on div "Yes No N/A" at bounding box center [162, 112] width 233 height 14
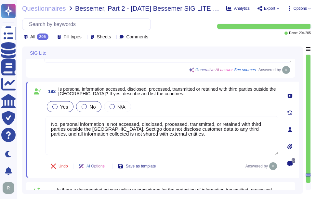
click at [83, 105] on div at bounding box center [84, 106] width 5 height 5
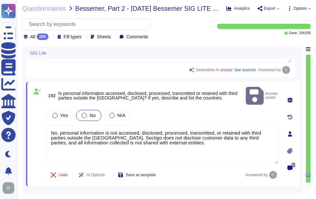
click at [176, 109] on div "Yes No N/A" at bounding box center [162, 116] width 233 height 14
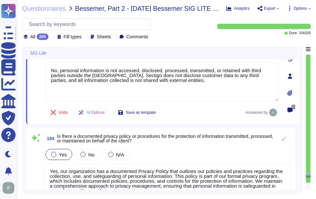
scroll to position [12987, 0]
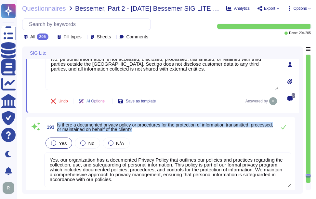
drag, startPoint x: 57, startPoint y: 124, endPoint x: 162, endPoint y: 129, distance: 105.9
click at [162, 129] on span "193 Is there a documented privacy policy or procedures for the protection of in…" at bounding box center [158, 127] width 229 height 12
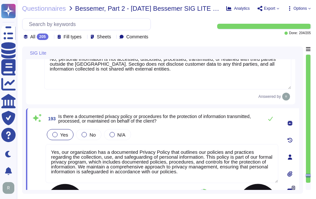
scroll to position [13019, 0]
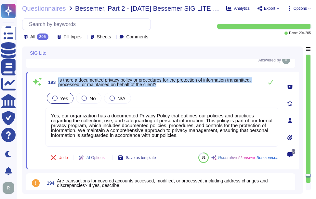
drag, startPoint x: 57, startPoint y: 79, endPoint x: 207, endPoint y: 87, distance: 149.9
click at [207, 87] on span "193 Is there a documented privacy policy or procedures for the protection of in…" at bounding box center [153, 82] width 215 height 12
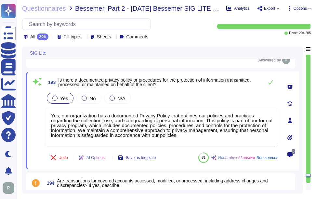
click at [51, 37] on icon at bounding box center [51, 37] width 0 height 0
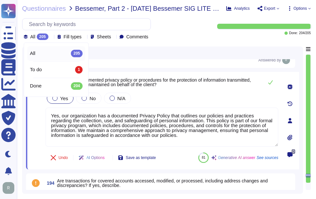
click at [160, 148] on div "193 Is there a documented privacy policy or procedures for the protection of in…" at bounding box center [154, 121] width 247 height 90
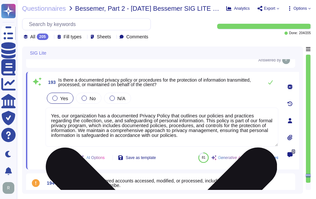
click at [165, 122] on textarea "Yes, our organization has a documented Privacy Policy that outlines our policie…" at bounding box center [162, 127] width 233 height 39
paste textarea "Additionally, we have documented policies for data privacy and conduct privacy …"
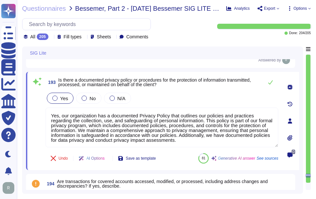
click at [172, 97] on div "Yes No N/A" at bounding box center [162, 98] width 233 height 14
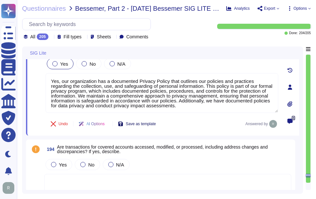
scroll to position [13084, 0]
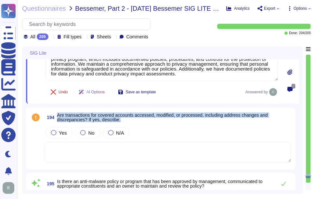
drag, startPoint x: 58, startPoint y: 114, endPoint x: 124, endPoint y: 121, distance: 66.7
click at [124, 121] on span "Are transactions for covered accounts accessed, modified, or processed, includi…" at bounding box center [174, 117] width 235 height 9
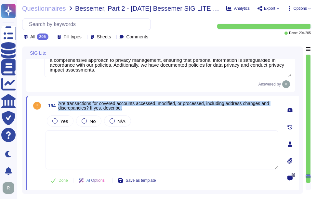
drag, startPoint x: 60, startPoint y: 103, endPoint x: 169, endPoint y: 110, distance: 109.9
click at [169, 110] on span "Are transactions for covered accounts accessed, modified, or processed, includi…" at bounding box center [168, 105] width 220 height 9
click at [73, 101] on span "Are transactions for covered accounts accessed, modified, or processed, includi…" at bounding box center [163, 106] width 211 height 10
drag, startPoint x: 59, startPoint y: 102, endPoint x: 144, endPoint y: 107, distance: 85.7
click at [144, 107] on span "Are transactions for covered accounts accessed, modified, or processed, includi…" at bounding box center [168, 105] width 220 height 9
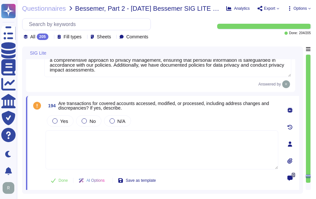
click at [202, 141] on textarea at bounding box center [162, 149] width 233 height 39
click at [82, 122] on div at bounding box center [84, 120] width 5 height 5
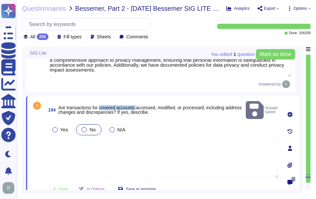
drag, startPoint x: 101, startPoint y: 103, endPoint x: 137, endPoint y: 103, distance: 36.8
click at [137, 105] on span "Are transactions for covered accounts accessed, modified, or processed, includi…" at bounding box center [150, 110] width 184 height 10
copy span "covered accounts"
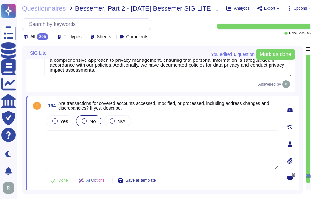
click at [177, 117] on div "Yes No N/A" at bounding box center [162, 121] width 233 height 14
click at [62, 179] on span "Done" at bounding box center [63, 181] width 9 height 4
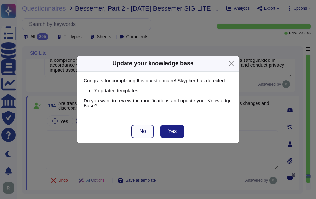
click at [135, 134] on button "No" at bounding box center [143, 131] width 22 height 13
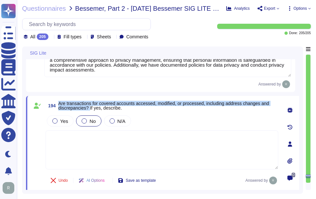
drag, startPoint x: 59, startPoint y: 102, endPoint x: 90, endPoint y: 110, distance: 32.3
click at [90, 110] on span "Are transactions for covered accounts accessed, modified, or processed, includi…" at bounding box center [163, 106] width 211 height 10
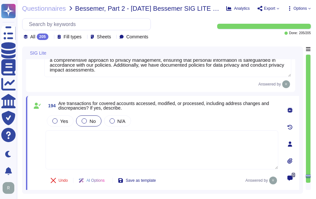
click at [198, 115] on div "Yes No N/A" at bounding box center [162, 121] width 233 height 14
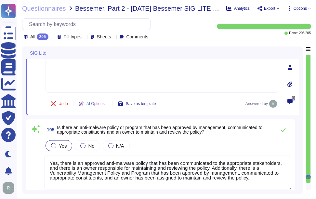
scroll to position [13182, 0]
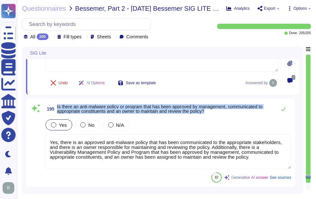
drag, startPoint x: 57, startPoint y: 105, endPoint x: 229, endPoint y: 112, distance: 172.6
click at [229, 112] on span "195 Is there an anti-malware policy or program that has been approved by manage…" at bounding box center [158, 109] width 229 height 12
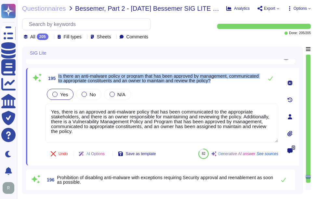
drag, startPoint x: 59, startPoint y: 75, endPoint x: 253, endPoint y: 83, distance: 193.8
click at [253, 83] on span "195 Is there an anti-malware policy or program that has been approved by manage…" at bounding box center [153, 79] width 215 height 12
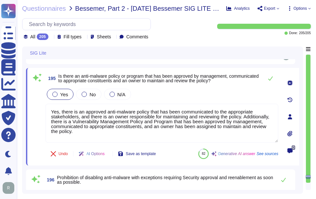
drag, startPoint x: 253, startPoint y: 83, endPoint x: 225, endPoint y: 97, distance: 31.1
click at [225, 97] on div "Yes No N/A" at bounding box center [162, 95] width 233 height 14
click at [224, 99] on div "Yes No N/A" at bounding box center [162, 95] width 233 height 14
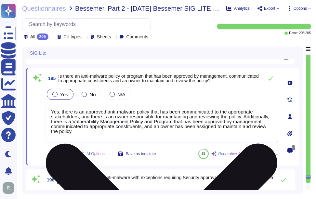
click at [195, 125] on textarea "Yes, there is an approved anti-malware policy that has been communicated to the…" at bounding box center [162, 123] width 233 height 39
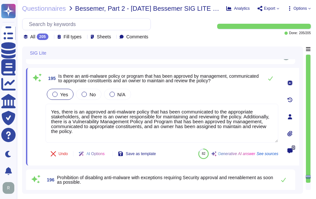
paste textarea "a vulnerability management program is in place, approved by management, and reg…"
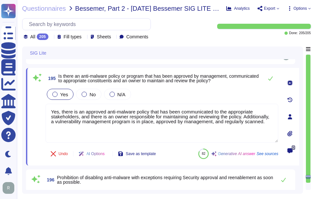
click at [204, 87] on div "195 Is there an anti-malware policy or program that has been approved by manage…" at bounding box center [154, 117] width 247 height 90
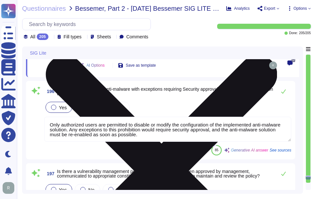
scroll to position [13280, 0]
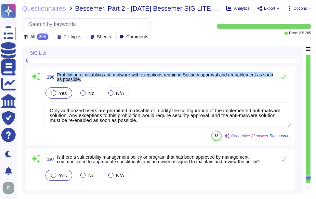
drag, startPoint x: 56, startPoint y: 73, endPoint x: 101, endPoint y: 78, distance: 44.8
click at [101, 78] on span "196 Prohibition of disabling anti-malware with exceptions requiring Security ap…" at bounding box center [158, 77] width 229 height 12
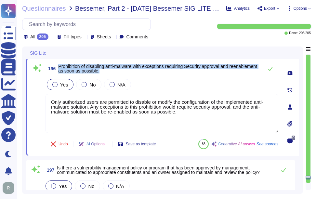
drag, startPoint x: 59, startPoint y: 65, endPoint x: 133, endPoint y: 71, distance: 75.1
click at [133, 71] on span "Prohibition of disabling anti-malware with exceptions requiring Security approv…" at bounding box center [159, 68] width 202 height 9
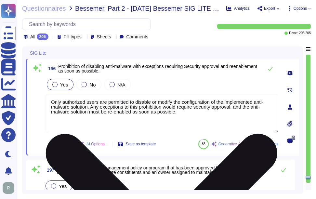
click at [155, 116] on textarea "Only authorized users are permitted to disable or modify the configuration of t…" at bounding box center [162, 113] width 233 height 39
paste textarea
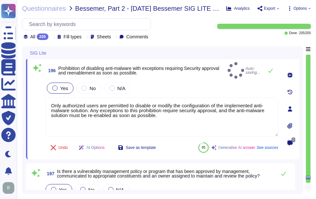
click at [166, 88] on div "Yes No N/A" at bounding box center [162, 88] width 233 height 14
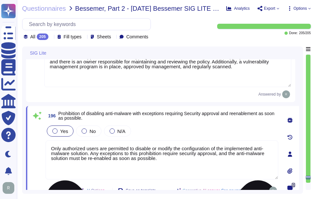
scroll to position [13247, 0]
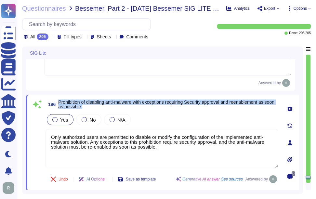
drag, startPoint x: 58, startPoint y: 102, endPoint x: 109, endPoint y: 110, distance: 51.7
click at [109, 110] on span "196 Prohibition of disabling anti-malware with exceptions requiring Security ap…" at bounding box center [162, 105] width 233 height 12
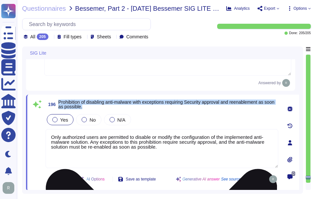
click at [49, 140] on textarea "Only authorized users are permitted to disable or modify the configuration of t…" at bounding box center [162, 148] width 233 height 39
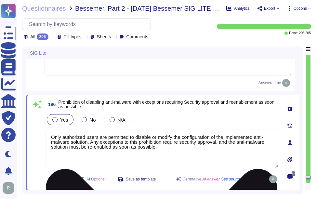
click at [154, 157] on textarea "Only authorized users are permitted to disable or modify the configuration of t…" at bounding box center [162, 148] width 233 height 39
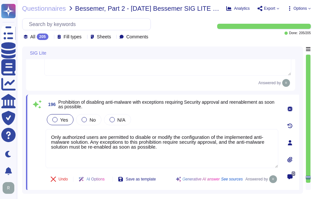
click at [182, 112] on div "196 Prohibition of disabling anti-malware with exceptions requiring Security ap…" at bounding box center [154, 143] width 247 height 89
click at [205, 118] on div "Yes No N/A" at bounding box center [162, 120] width 233 height 14
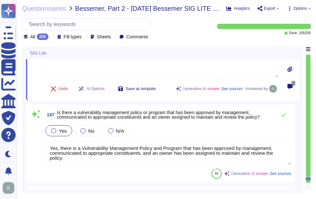
scroll to position [13345, 0]
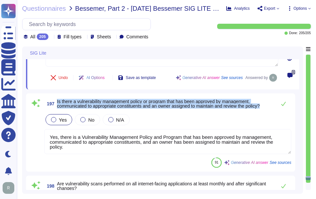
drag, startPoint x: 57, startPoint y: 101, endPoint x: 272, endPoint y: 106, distance: 215.2
click at [272, 106] on span "197 Is there a vulnerability management policy or program that has been approve…" at bounding box center [158, 104] width 229 height 12
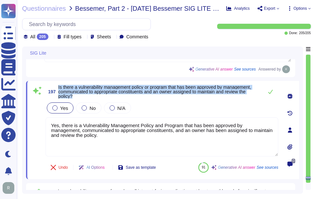
drag, startPoint x: 59, startPoint y: 87, endPoint x: 103, endPoint y: 99, distance: 45.6
click at [103, 99] on div "197 Is there a vulnerability management policy or program that has been approve…" at bounding box center [154, 130] width 247 height 90
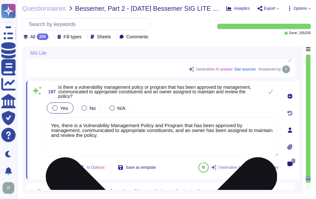
click at [230, 139] on textarea "Yes, there is a Vulnerability Management Policy and Program that has been appro…" at bounding box center [162, 136] width 233 height 39
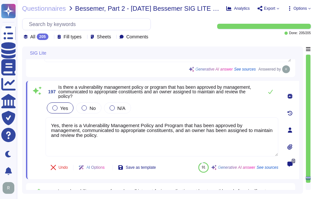
click at [210, 110] on div "Yes No N/A" at bounding box center [162, 108] width 233 height 14
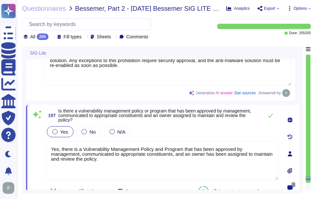
scroll to position [13312, 0]
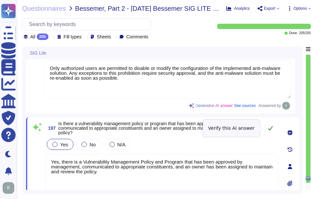
click at [274, 127] on button at bounding box center [271, 128] width 16 height 13
click at [272, 127] on icon at bounding box center [270, 128] width 5 height 5
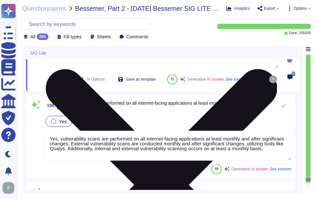
scroll to position [13442, 0]
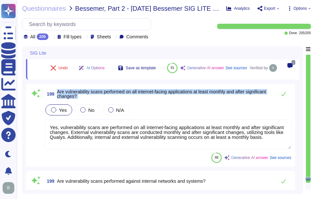
drag, startPoint x: 58, startPoint y: 107, endPoint x: 126, endPoint y: 117, distance: 68.5
click at [126, 117] on div "198 Are vulnerability scans performed on all internet-facing applications at le…" at bounding box center [161, 126] width 262 height 76
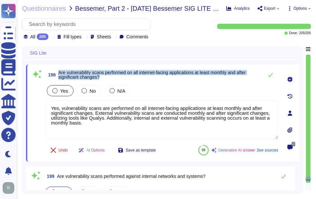
drag, startPoint x: 59, startPoint y: 71, endPoint x: 106, endPoint y: 78, distance: 47.7
click at [106, 78] on span "Are vulnerability scans performed on all internet-facing applications at least …" at bounding box center [159, 74] width 202 height 9
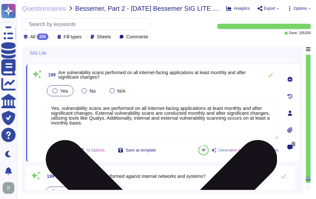
click at [133, 118] on textarea "Yes, vulnerability scans are performed on all internet-facing applications at l…" at bounding box center [162, 119] width 233 height 39
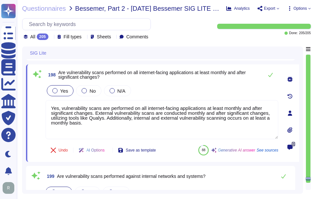
click at [166, 89] on div "Yes No N/A" at bounding box center [162, 91] width 233 height 14
click at [269, 74] on icon at bounding box center [270, 74] width 5 height 5
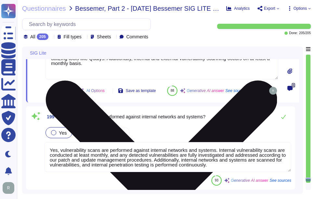
scroll to position [13507, 0]
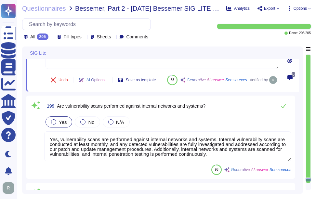
click at [58, 109] on span "Are vulnerability scans performed against internal networks and systems?" at bounding box center [131, 105] width 149 height 5
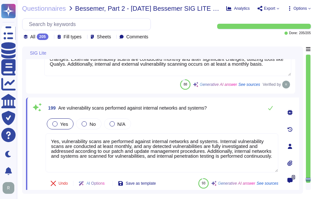
scroll to position [13475, 0]
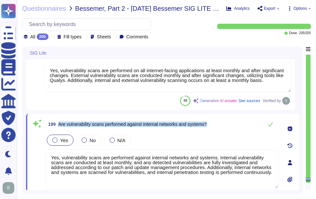
drag, startPoint x: 59, startPoint y: 124, endPoint x: 211, endPoint y: 126, distance: 152.3
click at [211, 126] on div "199 Are vulnerability scans performed against internal networks and systems?" at bounding box center [162, 124] width 233 height 13
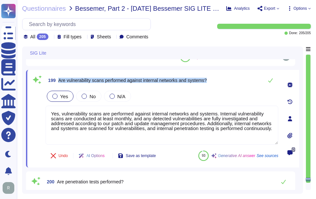
scroll to position [13507, 0]
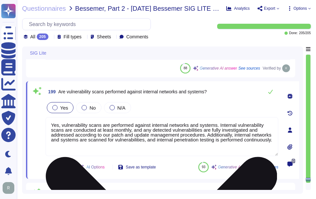
click at [178, 131] on textarea "Yes, vulnerability scans are performed against internal networks and systems. I…" at bounding box center [162, 136] width 233 height 39
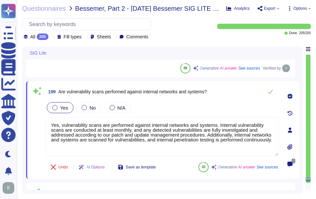
paste textarea
click at [220, 100] on div "199 Are vulnerability scans performed against internal networks and systems? Ye…" at bounding box center [154, 130] width 247 height 90
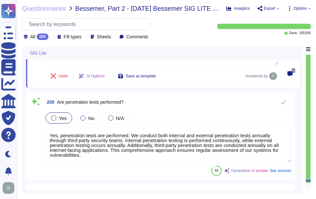
scroll to position [13605, 0]
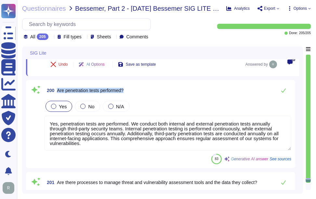
drag, startPoint x: 58, startPoint y: 89, endPoint x: 163, endPoint y: 89, distance: 105.4
click at [163, 89] on div "200 Are penetration tests performed?" at bounding box center [167, 90] width 247 height 13
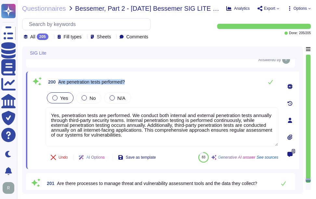
drag, startPoint x: 58, startPoint y: 81, endPoint x: 170, endPoint y: 82, distance: 111.6
click at [170, 82] on div "200 Are penetration tests performed?" at bounding box center [162, 82] width 233 height 13
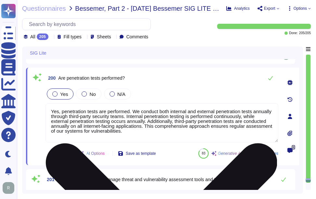
click at [177, 124] on textarea "Yes, penetration tests are performed. We conduct both internal and external pen…" at bounding box center [162, 122] width 233 height 39
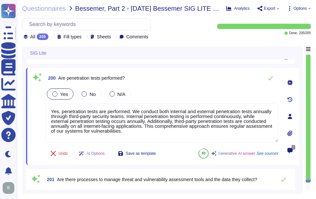
click at [176, 91] on div "Yes No N/A" at bounding box center [162, 94] width 233 height 14
click at [270, 77] on icon at bounding box center [270, 78] width 5 height 5
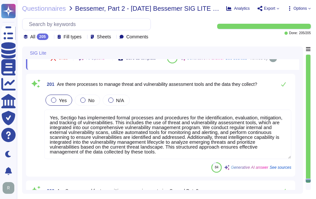
scroll to position [13703, 0]
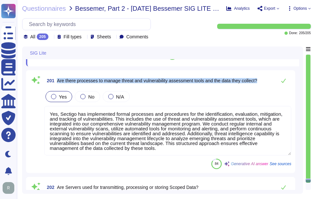
drag, startPoint x: 57, startPoint y: 96, endPoint x: 263, endPoint y: 101, distance: 205.7
click at [263, 87] on div "201 Are there processes to manage threat and vulnerability assessment tools and…" at bounding box center [167, 80] width 247 height 13
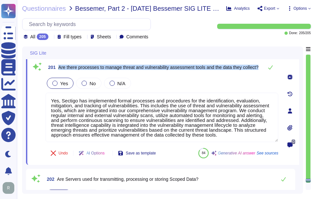
drag, startPoint x: 59, startPoint y: 64, endPoint x: 92, endPoint y: 69, distance: 33.3
click at [92, 69] on span "Are there processes to manage threat and vulnerability assessment tools and the…" at bounding box center [158, 67] width 200 height 5
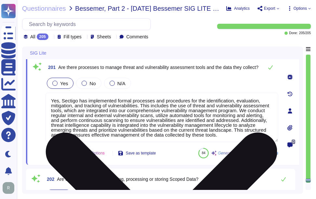
click at [144, 101] on textarea "Yes, Sectigo has implemented formal processes and procedures for the identifica…" at bounding box center [162, 117] width 233 height 49
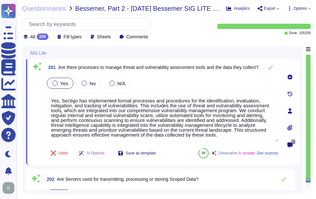
paste textarea "management of threat and vulnerability assessment tools and the data they colle…"
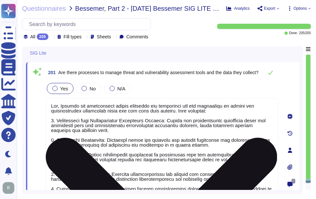
scroll to position [13686, 0]
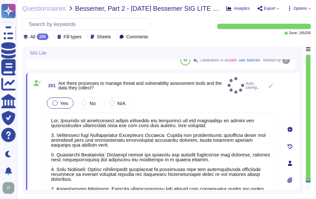
click at [204, 98] on div "Yes No N/A" at bounding box center [162, 103] width 233 height 14
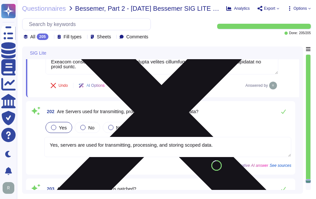
scroll to position [13849, 0]
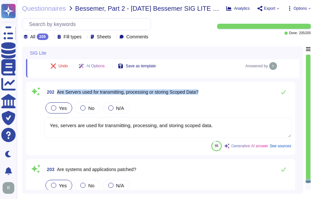
drag, startPoint x: 58, startPoint y: 92, endPoint x: 232, endPoint y: 93, distance: 174.8
click at [232, 93] on div "202 Are Servers used for transmitting, processing or storing Scoped Data?" at bounding box center [167, 92] width 247 height 13
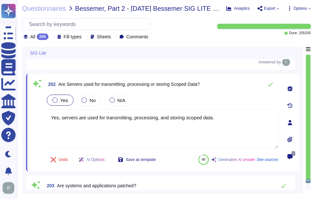
scroll to position [0, 0]
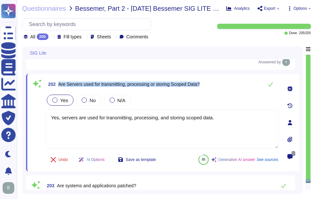
drag, startPoint x: 58, startPoint y: 84, endPoint x: 236, endPoint y: 83, distance: 177.7
click at [236, 83] on div "202 Are Servers used for transmitting, processing or storing Scoped Data?" at bounding box center [162, 84] width 233 height 13
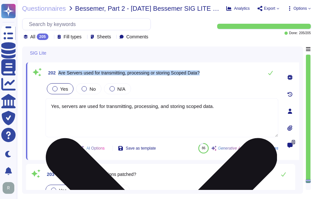
scroll to position [13849, 0]
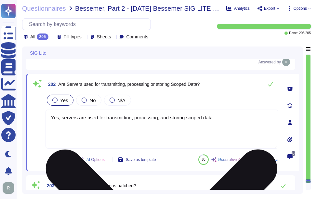
click at [171, 123] on textarea "Yes, servers are used for transmitting, processing, and storing scoped data." at bounding box center [162, 129] width 233 height 39
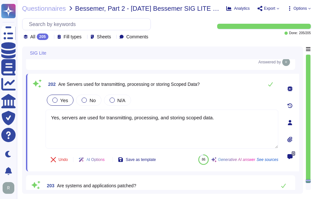
paste textarea "Internal, company-owned servers are specifically utilized for these purposes."
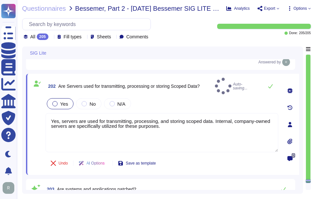
click at [201, 93] on div "202 Are Servers used for transmitting, processing or storing Scoped Data? Auto-…" at bounding box center [154, 124] width 247 height 93
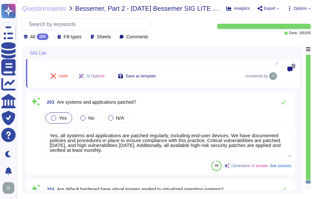
scroll to position [13947, 0]
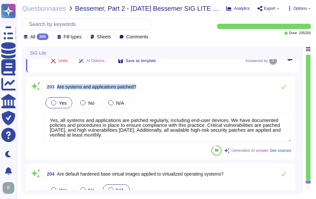
drag, startPoint x: 57, startPoint y: 86, endPoint x: 164, endPoint y: 85, distance: 107.1
click at [164, 85] on div "203 Are systems and applications patched?" at bounding box center [167, 86] width 247 height 13
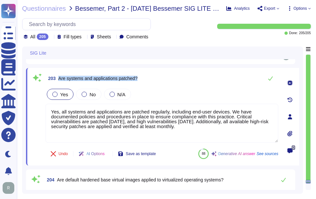
drag, startPoint x: 59, startPoint y: 78, endPoint x: 144, endPoint y: 78, distance: 84.6
click at [144, 78] on div "203 Are systems and applications patched?" at bounding box center [162, 78] width 233 height 13
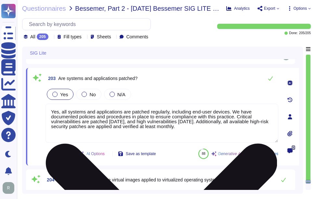
click at [176, 128] on textarea "Yes, all systems and applications are patched regularly, including end-user dev…" at bounding box center [162, 123] width 233 height 39
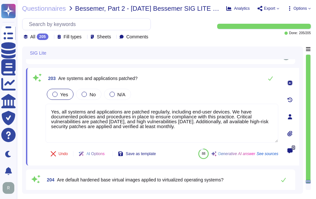
click at [181, 97] on div "Yes No N/A" at bounding box center [162, 95] width 233 height 14
click at [270, 77] on icon at bounding box center [270, 78] width 5 height 5
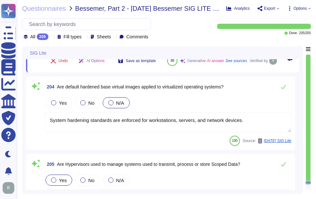
scroll to position [14044, 0]
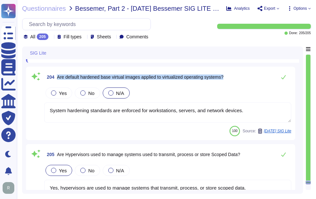
drag, startPoint x: 58, startPoint y: 92, endPoint x: 261, endPoint y: 96, distance: 203.1
click at [261, 84] on div "204 Are default hardened base virtual images applied to virtualized operating s…" at bounding box center [167, 77] width 247 height 13
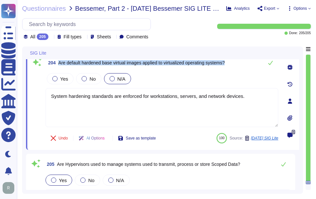
drag, startPoint x: 59, startPoint y: 62, endPoint x: 233, endPoint y: 65, distance: 173.5
click at [233, 65] on div "204 Are default hardened base virtual images applied to virtualized operating s…" at bounding box center [162, 62] width 233 height 13
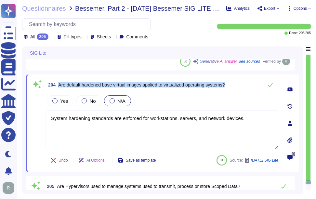
scroll to position [14029, 0]
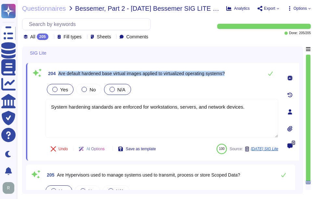
click at [57, 89] on div at bounding box center [54, 89] width 5 height 5
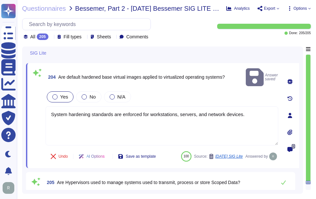
click at [172, 90] on div "Yes No N/A" at bounding box center [162, 97] width 233 height 14
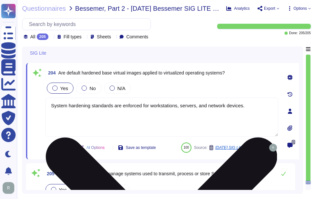
click at [185, 113] on textarea "System hardening standards are enforced for workstations, servers, and network …" at bounding box center [162, 117] width 233 height 39
click at [185, 110] on textarea "System hardening standards are enforced for workstations, servers, and network …" at bounding box center [162, 117] width 233 height 39
click at [255, 107] on textarea "System hardening standards are enforced for workstations, servers, and network …" at bounding box center [162, 117] width 233 height 39
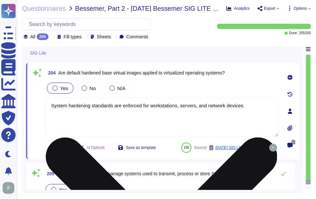
click at [255, 107] on textarea "System hardening standards are enforced for workstations, servers, and network …" at bounding box center [162, 117] width 233 height 39
paste textarea "Yes, system hardening standards are enforced for workstations, servers, and net…"
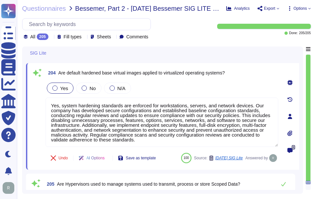
click at [249, 80] on div "204 Are default hardened base virtual images applied to virtualized operating s…" at bounding box center [154, 116] width 247 height 99
click at [189, 86] on div "Yes No N/A" at bounding box center [162, 88] width 233 height 14
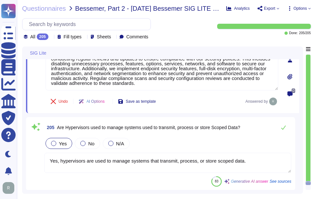
scroll to position [14064, 0]
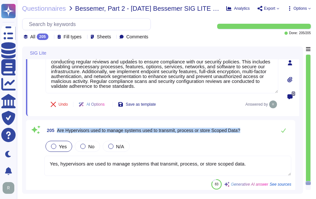
drag, startPoint x: 58, startPoint y: 129, endPoint x: 244, endPoint y: 135, distance: 186.6
click at [244, 135] on div "205 Are Hypervisors used to manage systems used to transmit, process or store S…" at bounding box center [167, 130] width 247 height 13
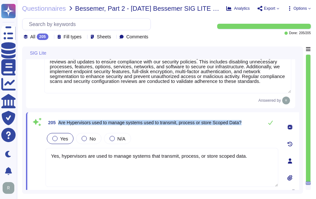
drag, startPoint x: 59, startPoint y: 123, endPoint x: 247, endPoint y: 120, distance: 188.4
click at [247, 120] on div "205 Are Hypervisors used to manage systems used to transmit, process or store S…" at bounding box center [162, 122] width 233 height 13
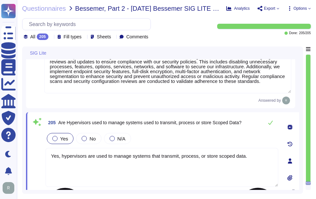
click at [159, 158] on textarea "Yes, hypervisors are used to manage systems that transmit, process, or store sc…" at bounding box center [162, 167] width 233 height 39
paste textarea ", including cloud hosting"
click at [212, 134] on div "Yes No N/A" at bounding box center [162, 139] width 233 height 14
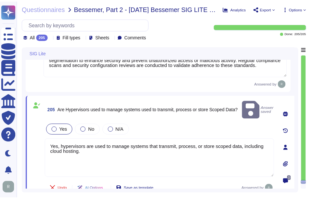
scroll to position [14079, 0]
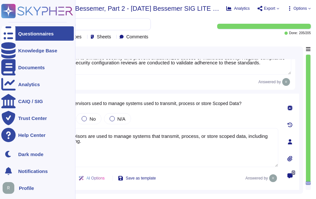
click at [18, 33] on div "Questionnaires" at bounding box center [35, 33] width 35 height 5
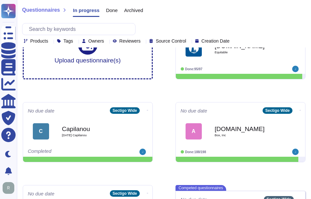
scroll to position [85, 0]
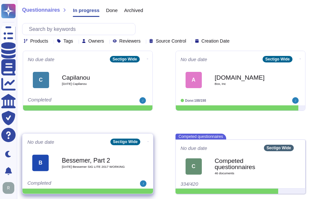
click at [83, 149] on div "[PERSON_NAME], Part 2 2025 09 19 Bessemer SIG LITE 2017 WORKING" at bounding box center [87, 162] width 121 height 33
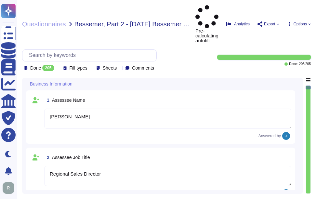
click at [57, 68] on icon at bounding box center [57, 68] width 0 height 0
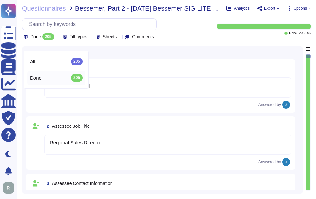
click at [57, 37] on icon at bounding box center [57, 37] width 0 height 0
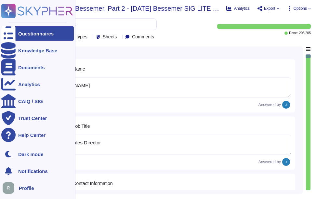
click at [26, 34] on div "Questionnaires" at bounding box center [35, 33] width 35 height 5
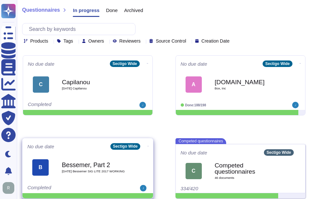
scroll to position [85, 0]
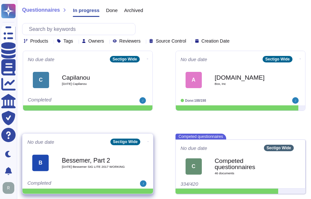
click at [83, 151] on div "Bessemer, Part 2 2025 09 19 Bessemer SIG LITE 2017 WORKING" at bounding box center [95, 163] width 66 height 26
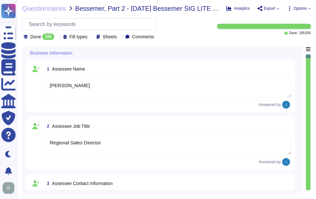
click at [57, 37] on icon at bounding box center [57, 37] width 0 height 0
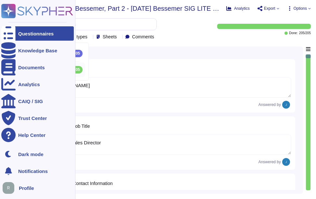
click at [3, 31] on div at bounding box center [8, 33] width 14 height 14
